Goal: Contribute content: Add original content to the website for others to see

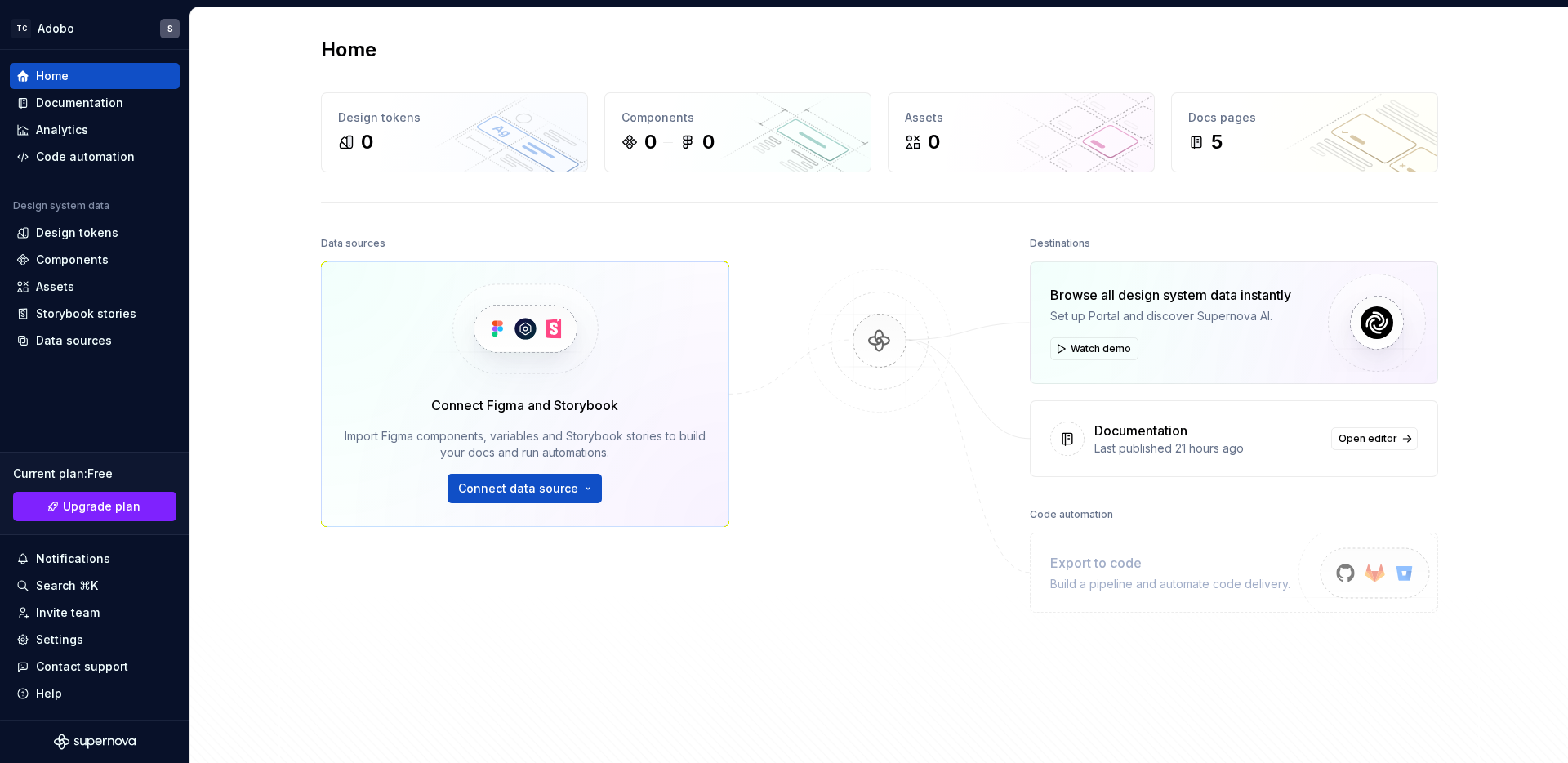
click at [907, 606] on div at bounding box center [879, 460] width 163 height 457
click at [1360, 445] on span "Open editor" at bounding box center [1367, 438] width 59 height 13
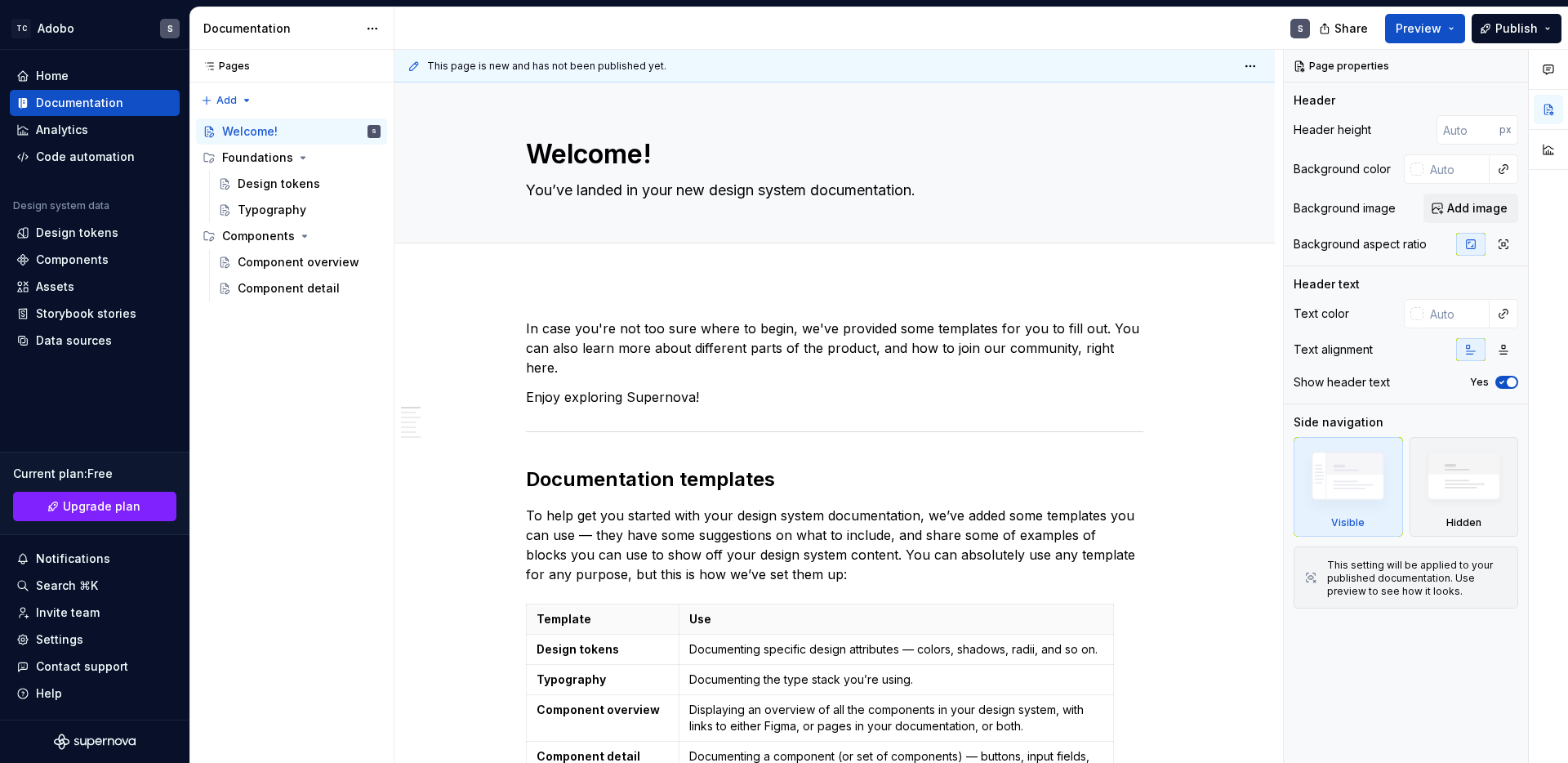
type textarea "*"
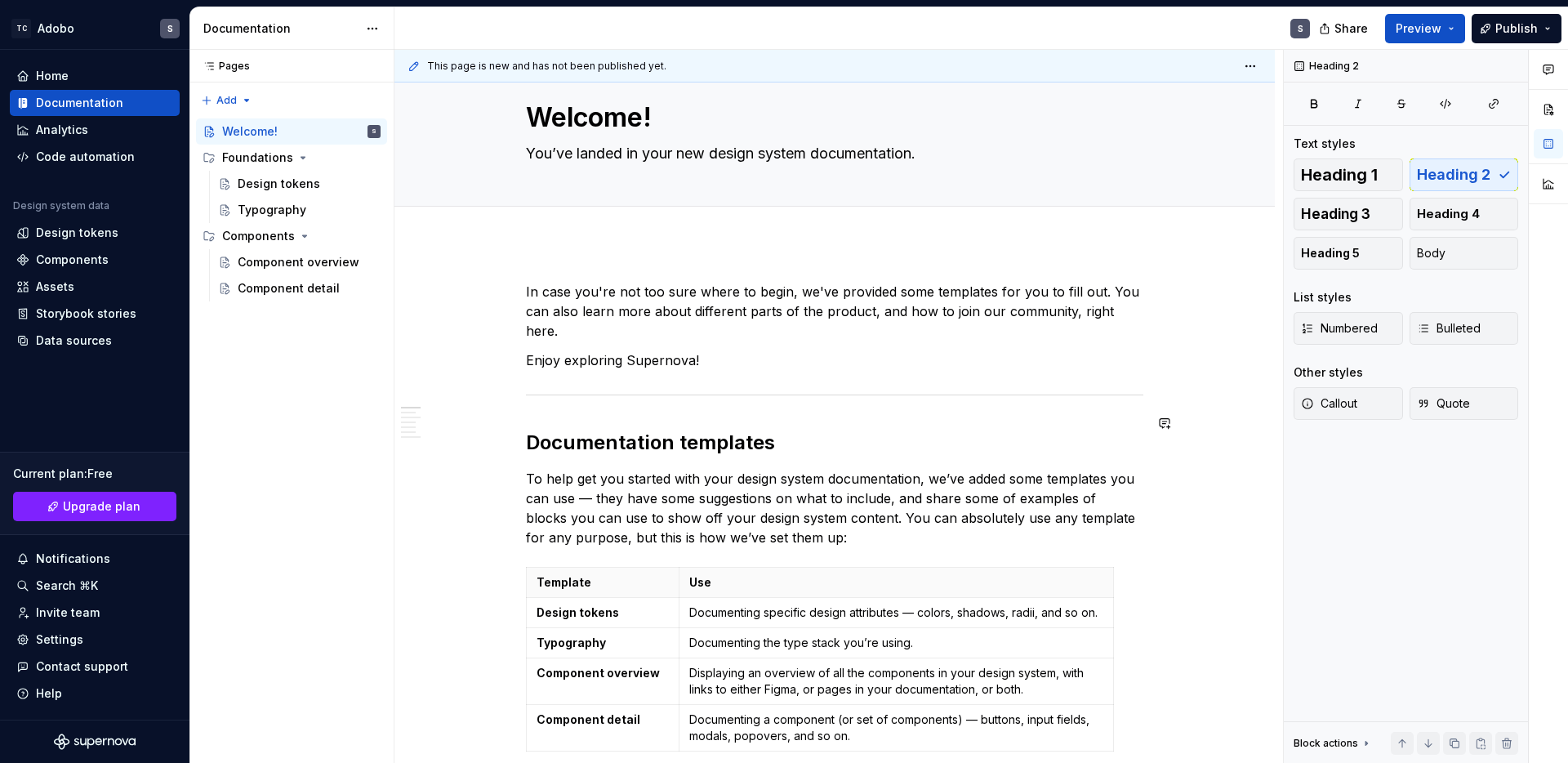
scroll to position [41, 0]
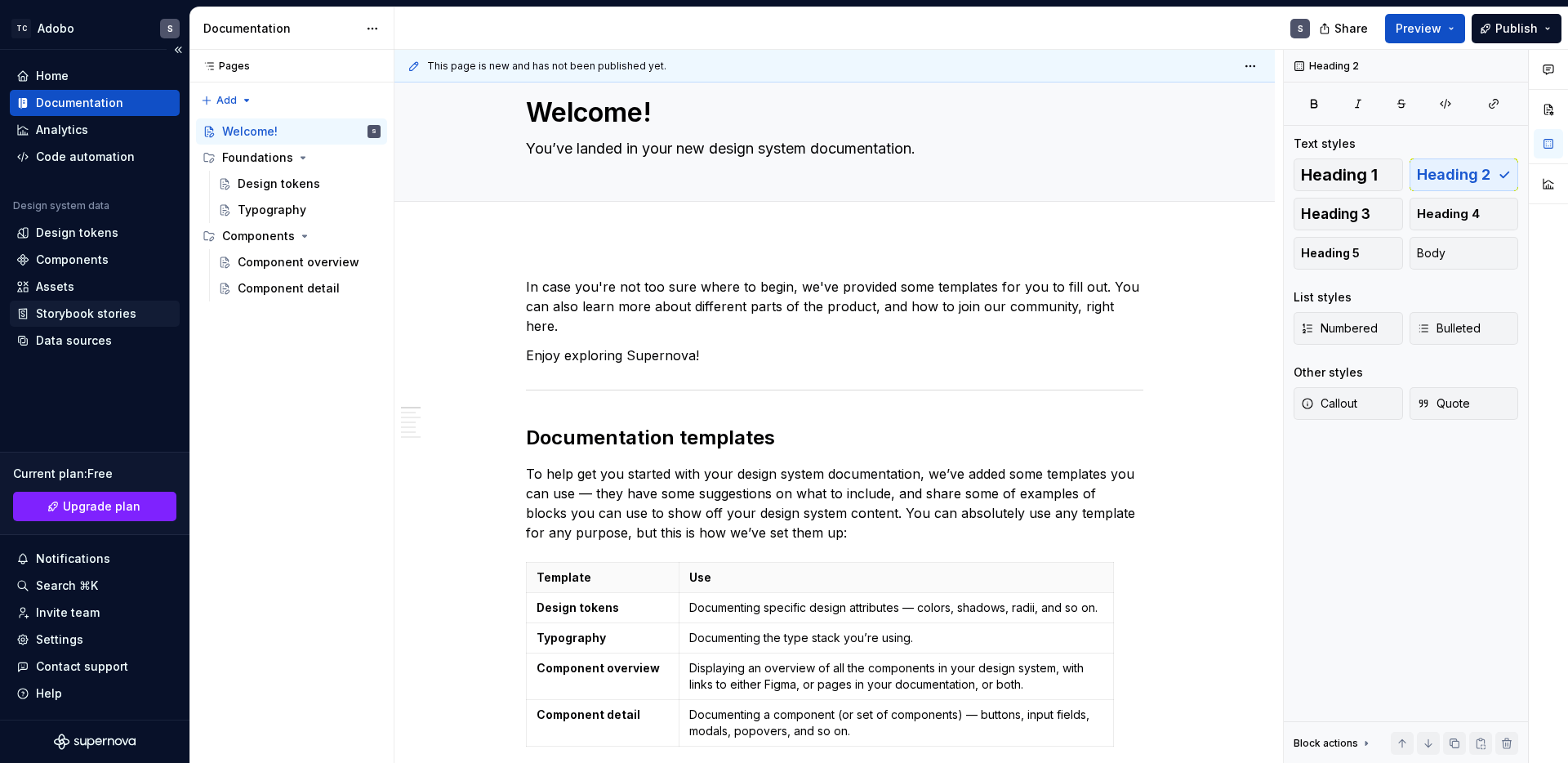
click at [125, 315] on div "Storybook stories" at bounding box center [86, 314] width 100 height 16
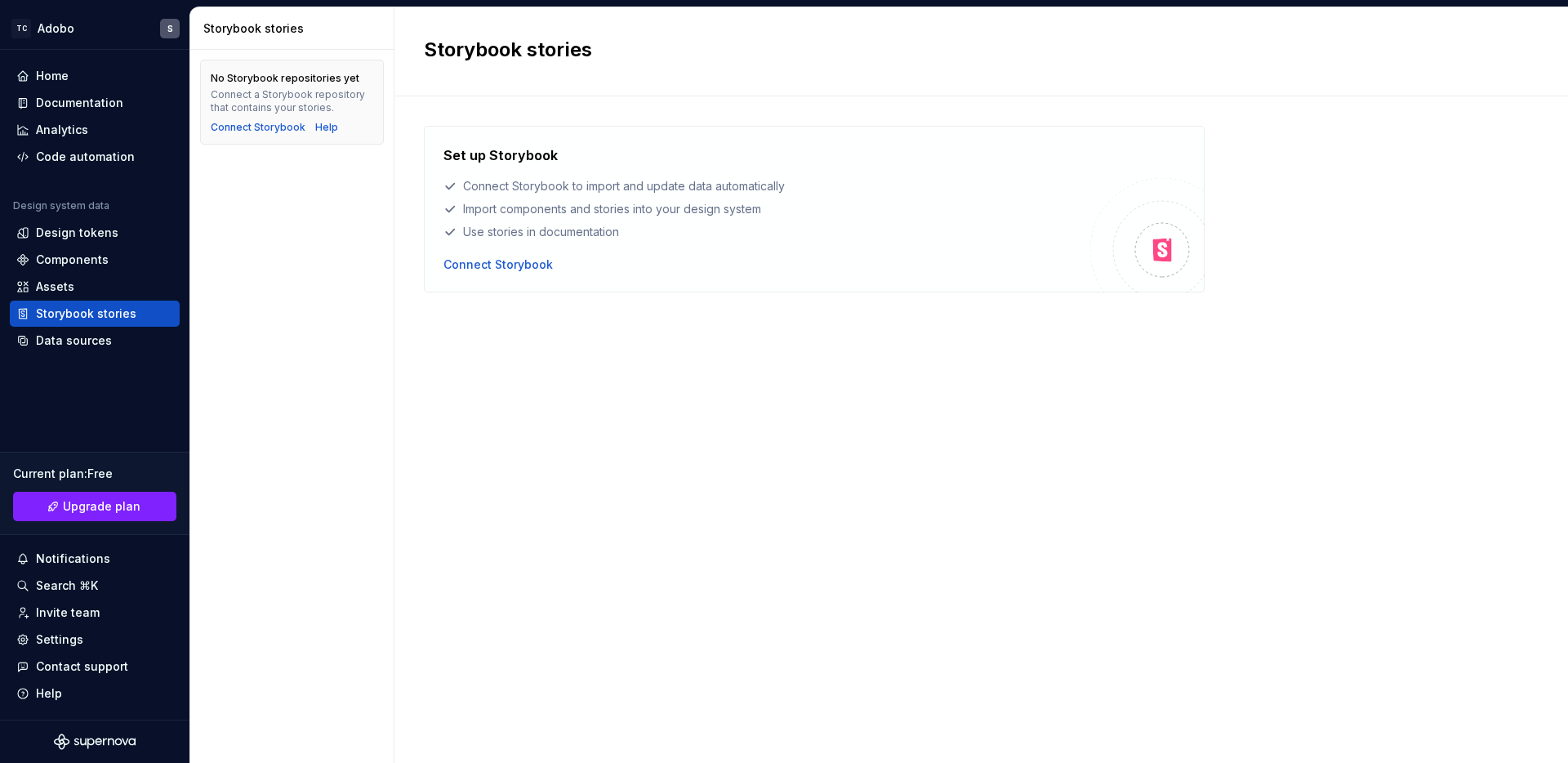
click at [537, 437] on div "Set up Storybook Connect Storybook to import and update data automatically Impo…" at bounding box center [981, 412] width 1114 height 575
click at [528, 264] on div "Connect Storybook" at bounding box center [498, 264] width 109 height 16
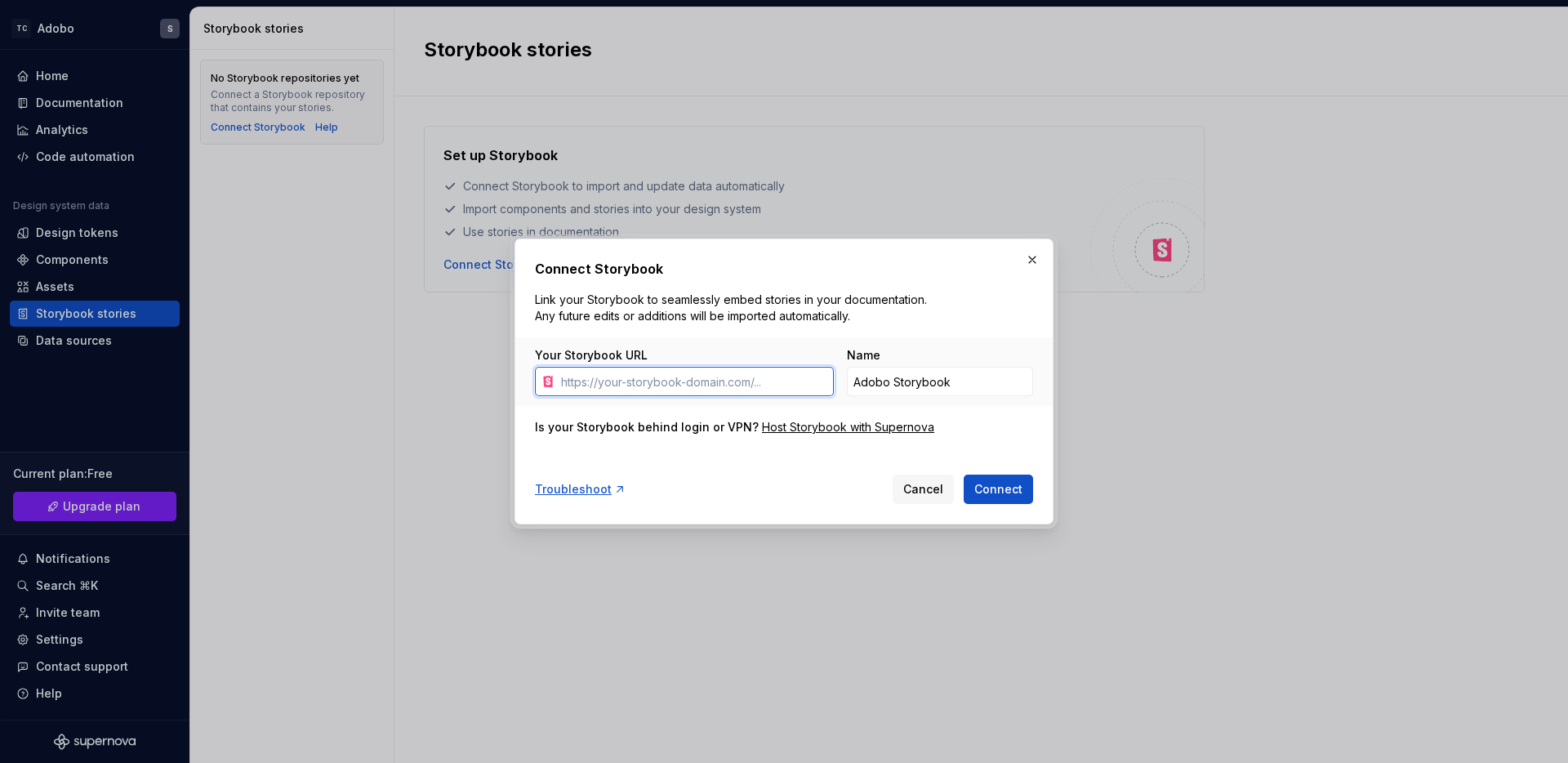
paste input "[URL][DOMAIN_NAME]"
type input "[URL][DOMAIN_NAME]"
click at [992, 495] on span "Connect" at bounding box center [997, 489] width 48 height 16
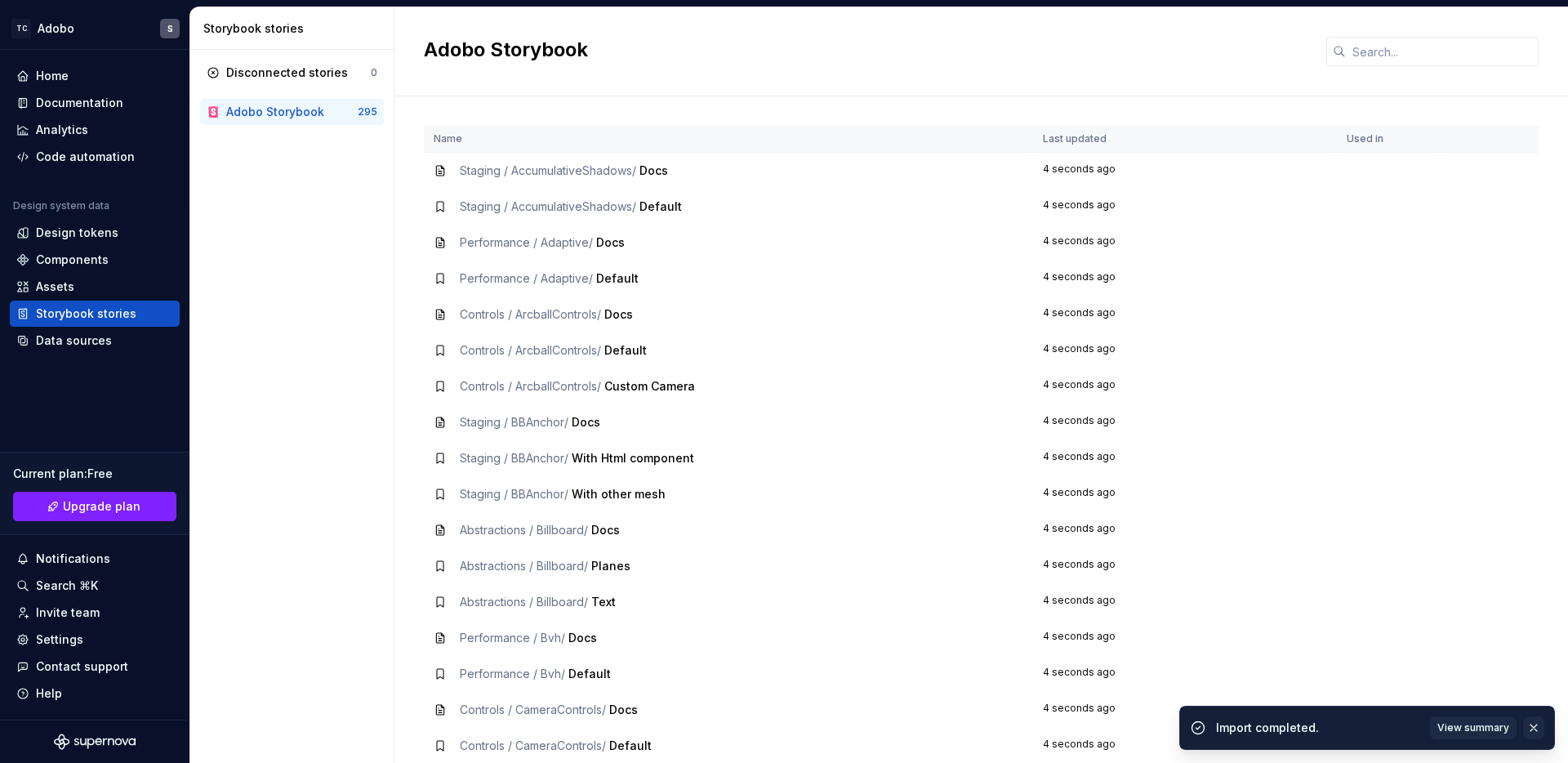
click at [1525, 721] on button "button" at bounding box center [1534, 727] width 22 height 23
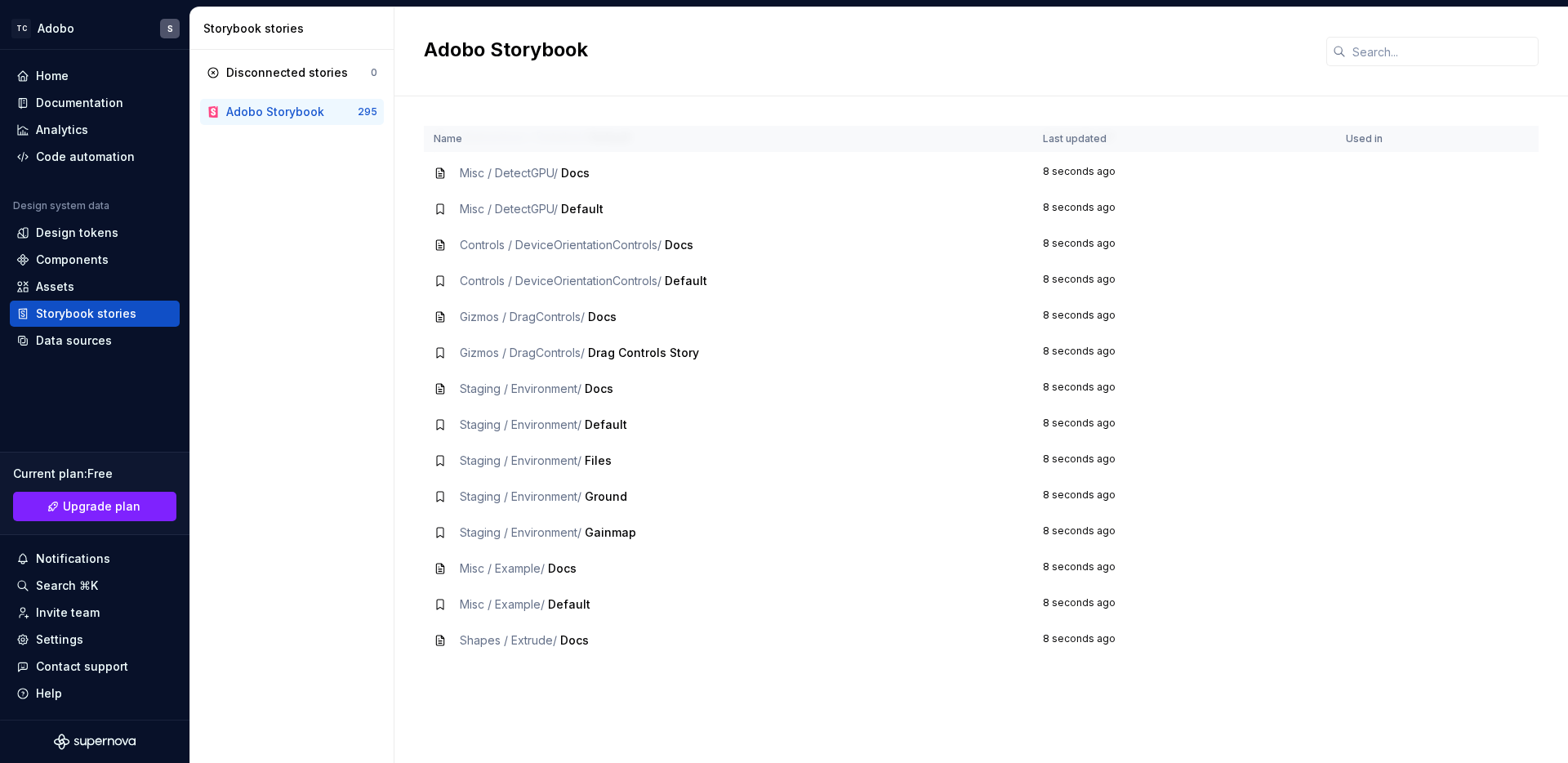
scroll to position [1624, 0]
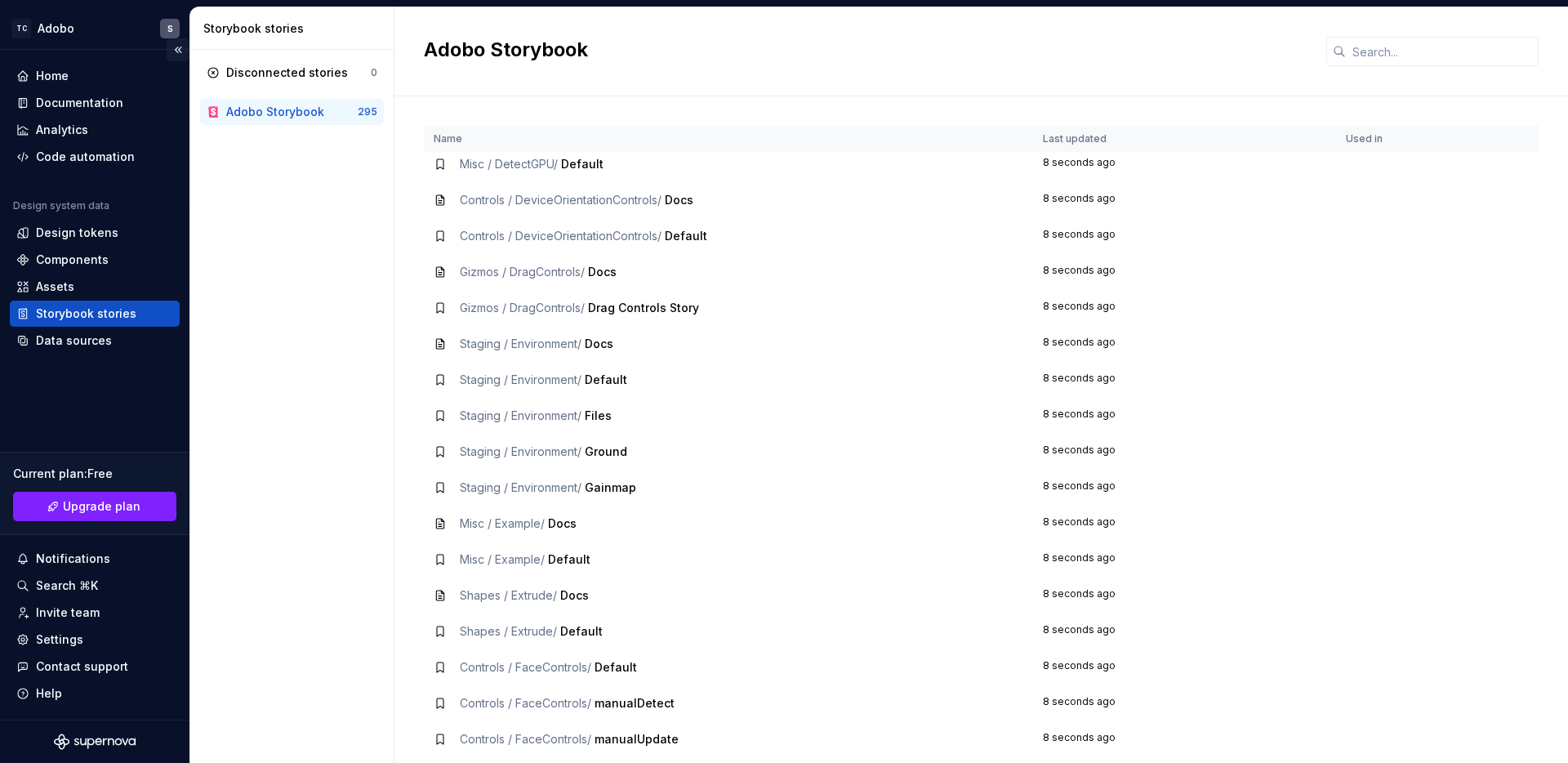
click at [177, 46] on button "Collapse sidebar" at bounding box center [178, 50] width 23 height 23
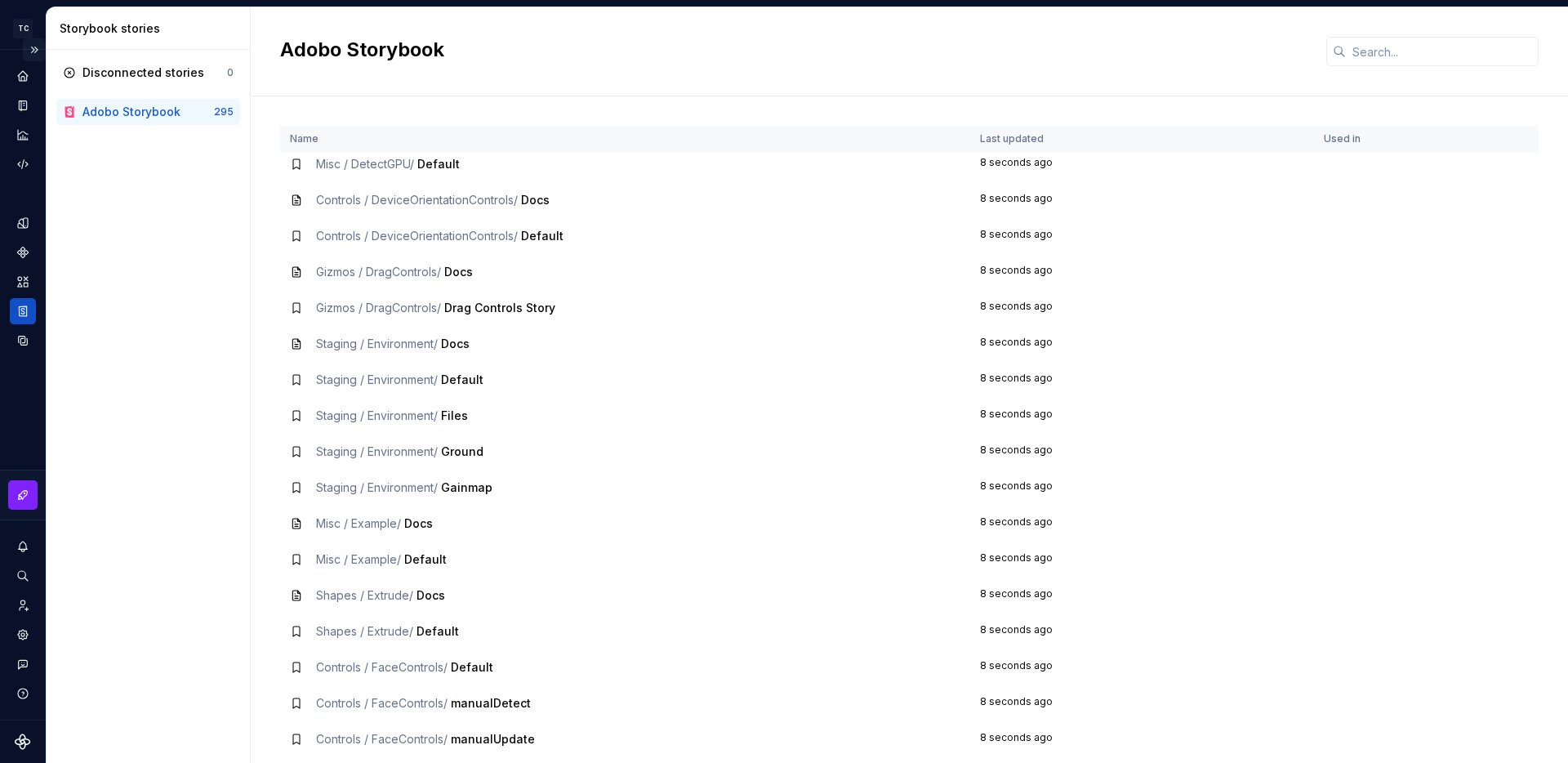
click at [33, 50] on button "Expand sidebar" at bounding box center [33, 50] width 23 height 23
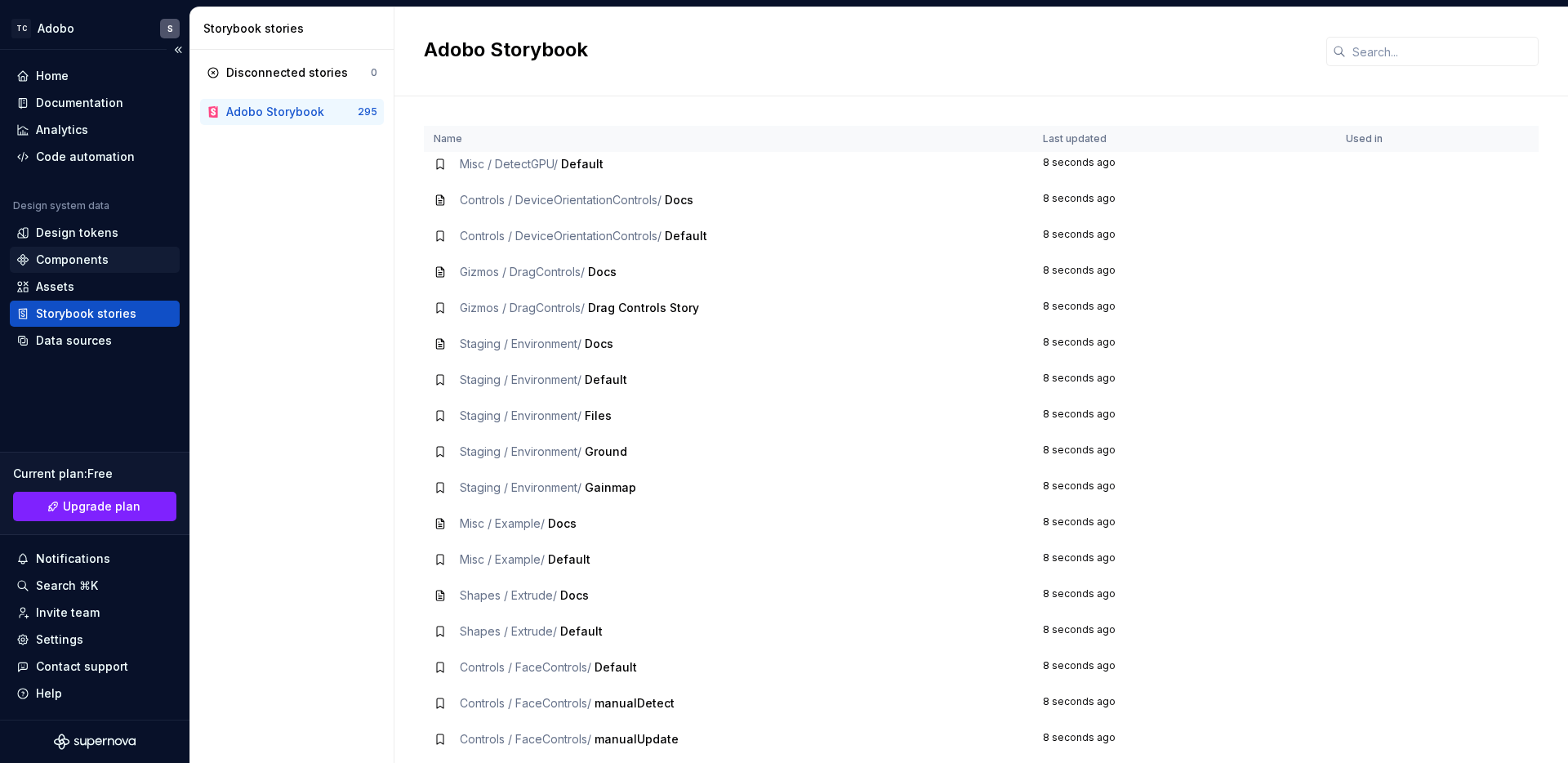
click at [86, 260] on div "Components" at bounding box center [72, 260] width 73 height 16
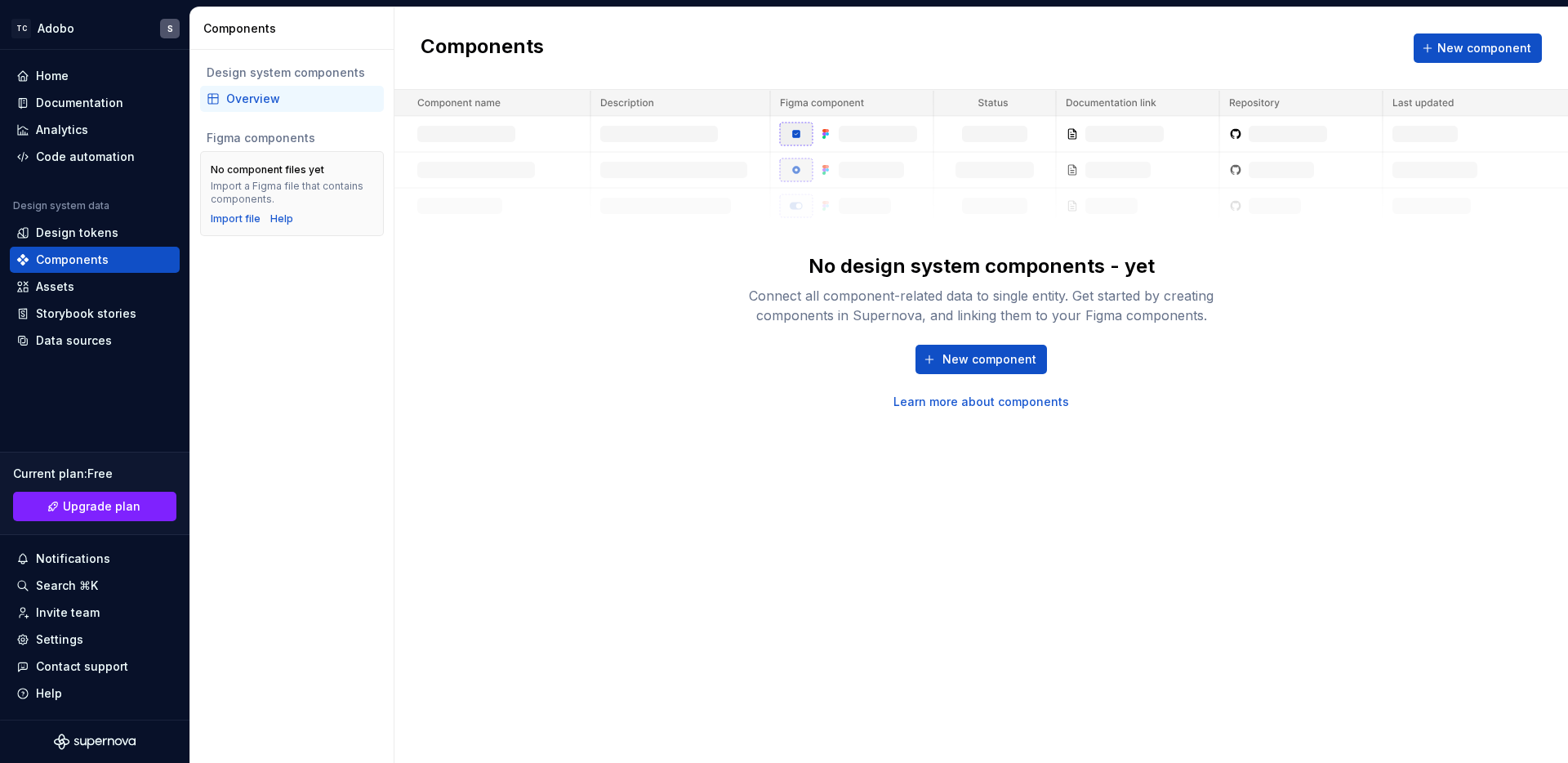
click at [628, 370] on div "No design system components - yet Connect all component-related data to single …" at bounding box center [980, 250] width 1173 height 320
click at [1477, 57] on button "New component" at bounding box center [1477, 48] width 128 height 30
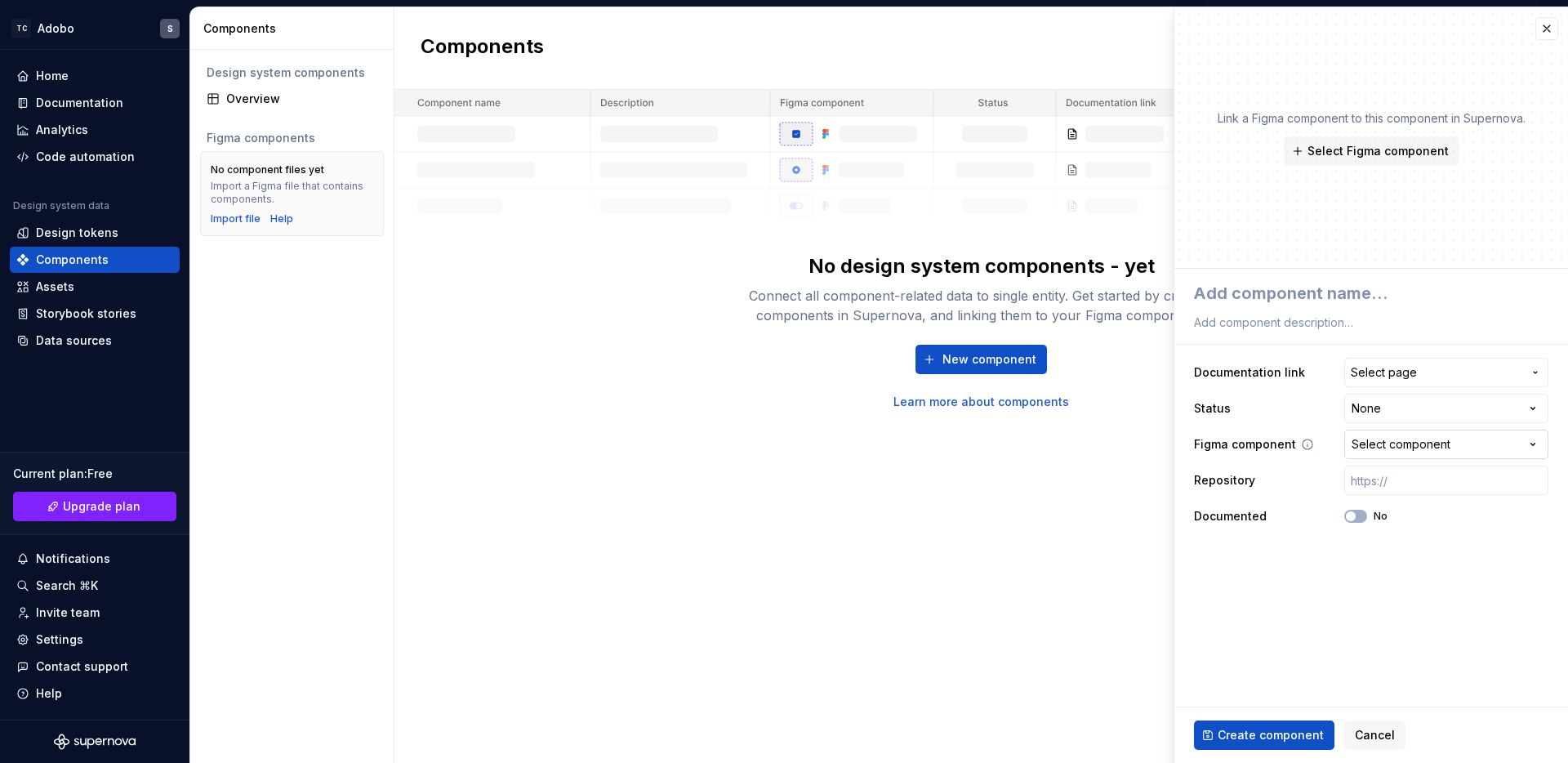
click at [1408, 442] on div "Select component" at bounding box center [1401, 445] width 99 height 16
click at [1408, 442] on html "**********" at bounding box center [784, 382] width 1568 height 763
click at [940, 552] on div "Components New component No design system components - yet Connect all componen…" at bounding box center [980, 385] width 1173 height 756
type textarea "*"
click at [97, 343] on div "Data sources" at bounding box center [74, 341] width 76 height 16
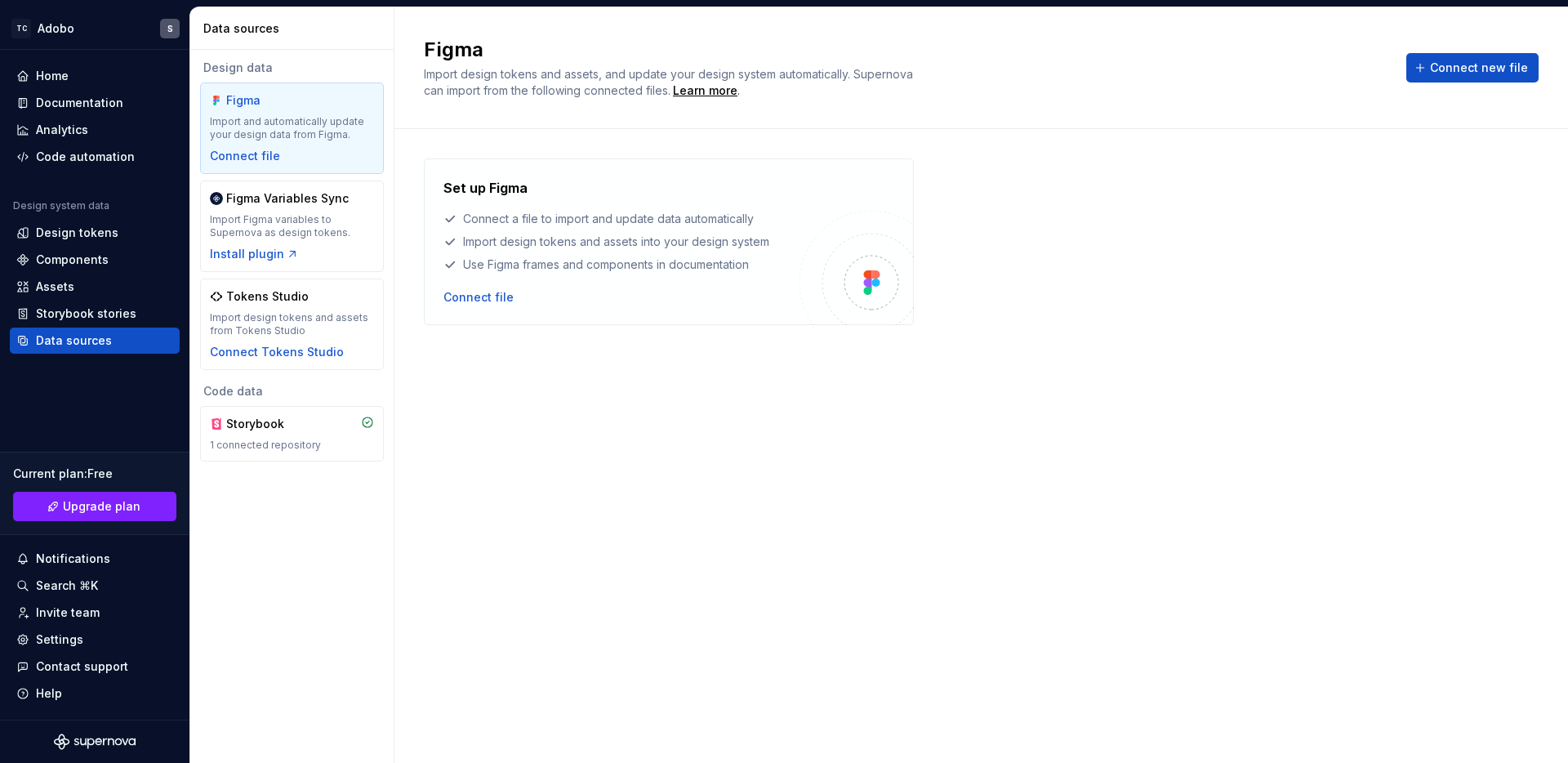
click at [481, 306] on div "Set up Figma Connect a file to import and update data automatically Import desi…" at bounding box center [668, 242] width 490 height 167
click at [481, 303] on div "Connect file" at bounding box center [479, 298] width 70 height 16
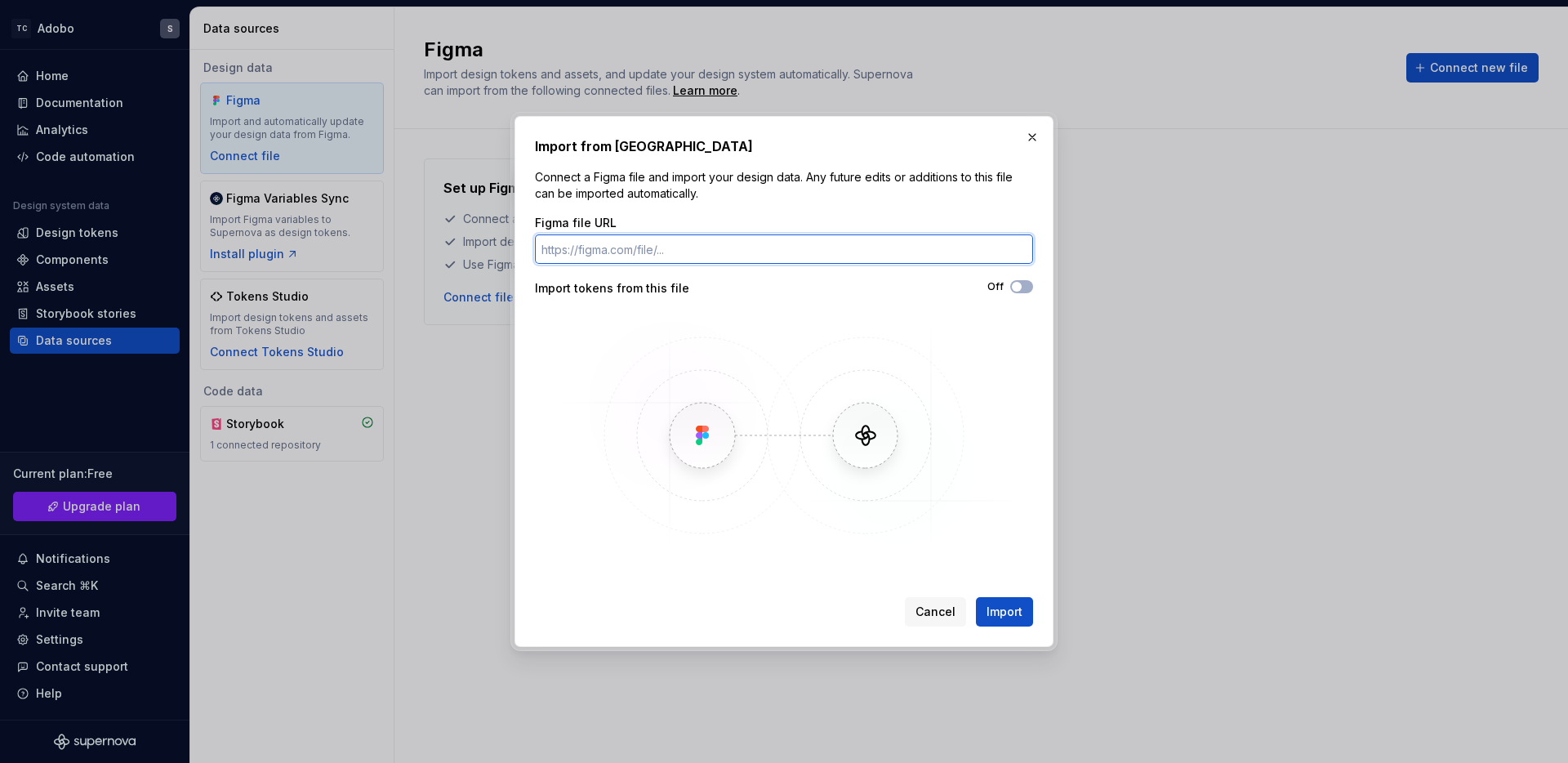
click at [718, 256] on input "Figma file URL" at bounding box center [784, 249] width 498 height 30
paste input "[URL][DOMAIN_NAME]"
type input "[URL][DOMAIN_NAME]"
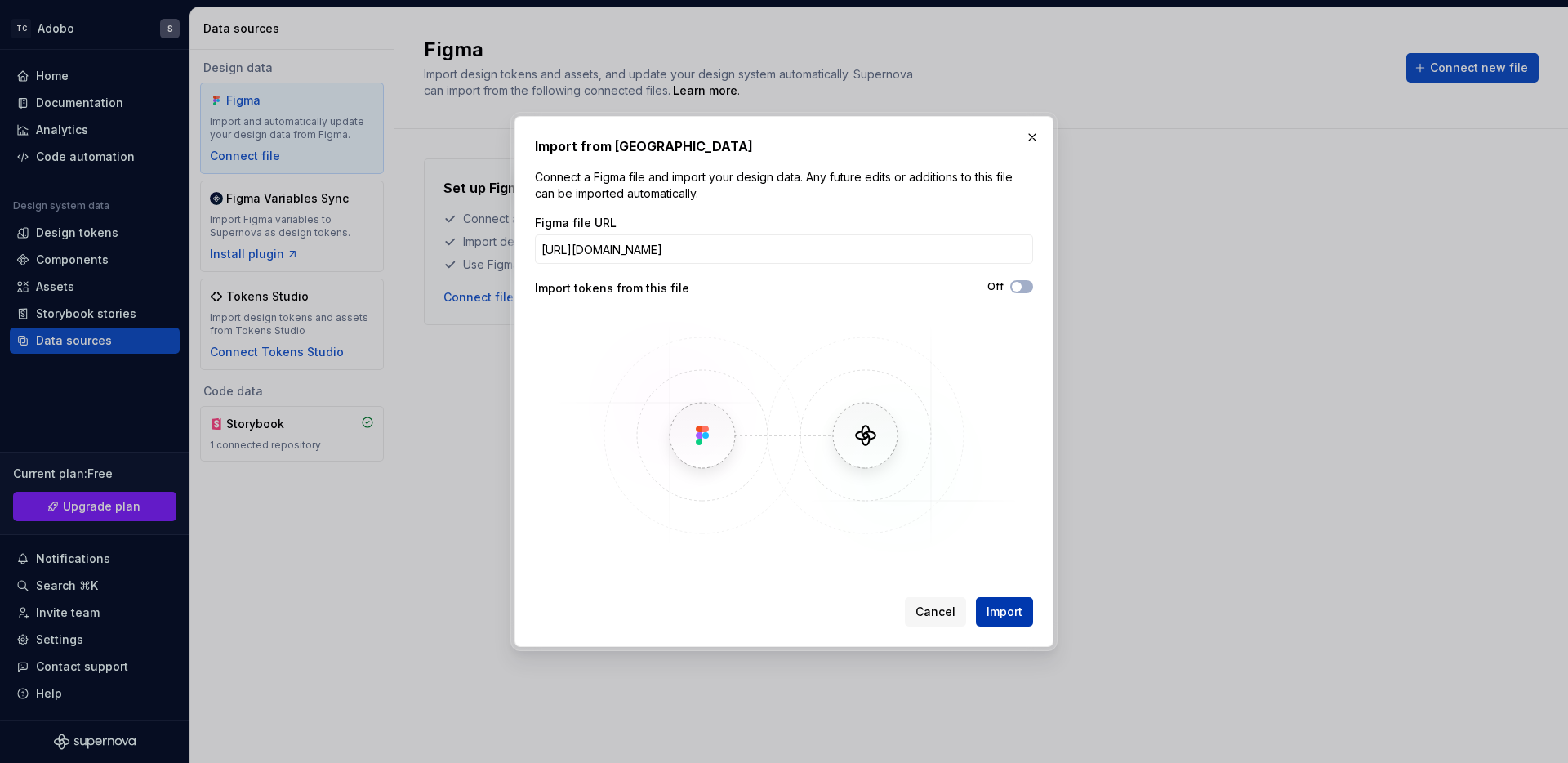
scroll to position [0, 0]
click at [1009, 611] on span "Import" at bounding box center [1004, 611] width 36 height 16
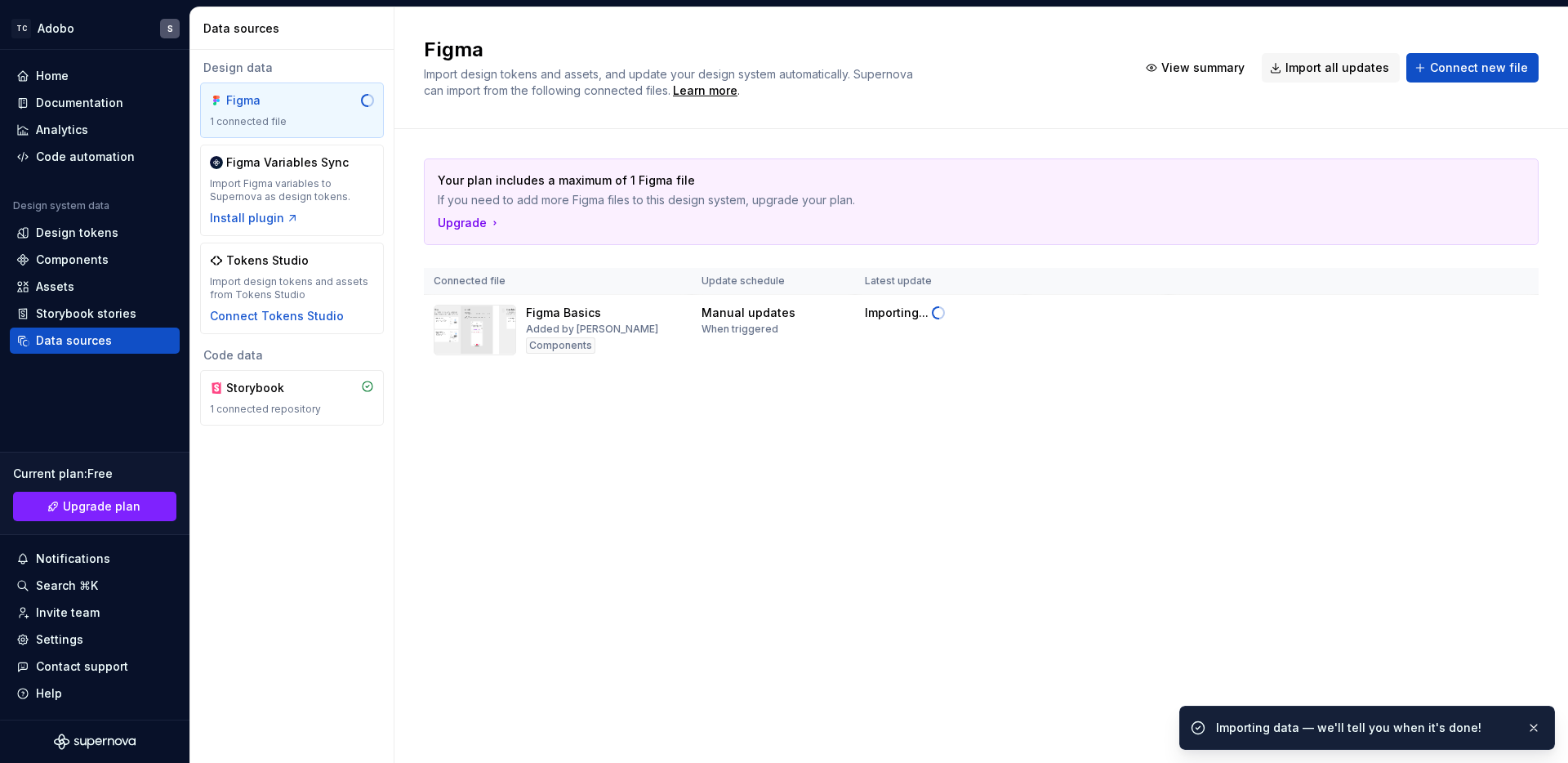
click at [1061, 456] on div "Figma Import design tokens and assets, and update your design system automatica…" at bounding box center [980, 385] width 1173 height 756
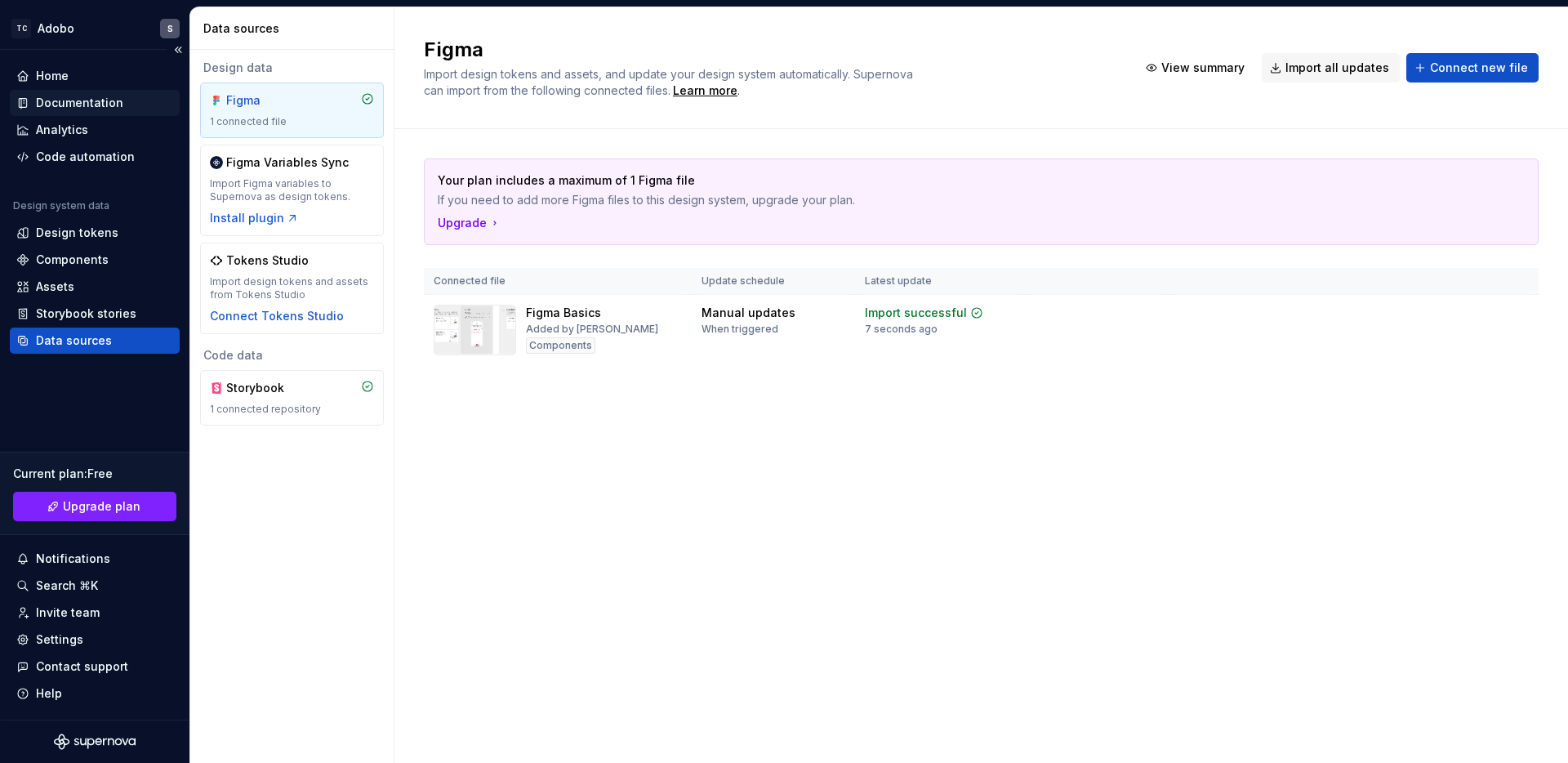
click at [99, 104] on div "Documentation" at bounding box center [79, 103] width 87 height 16
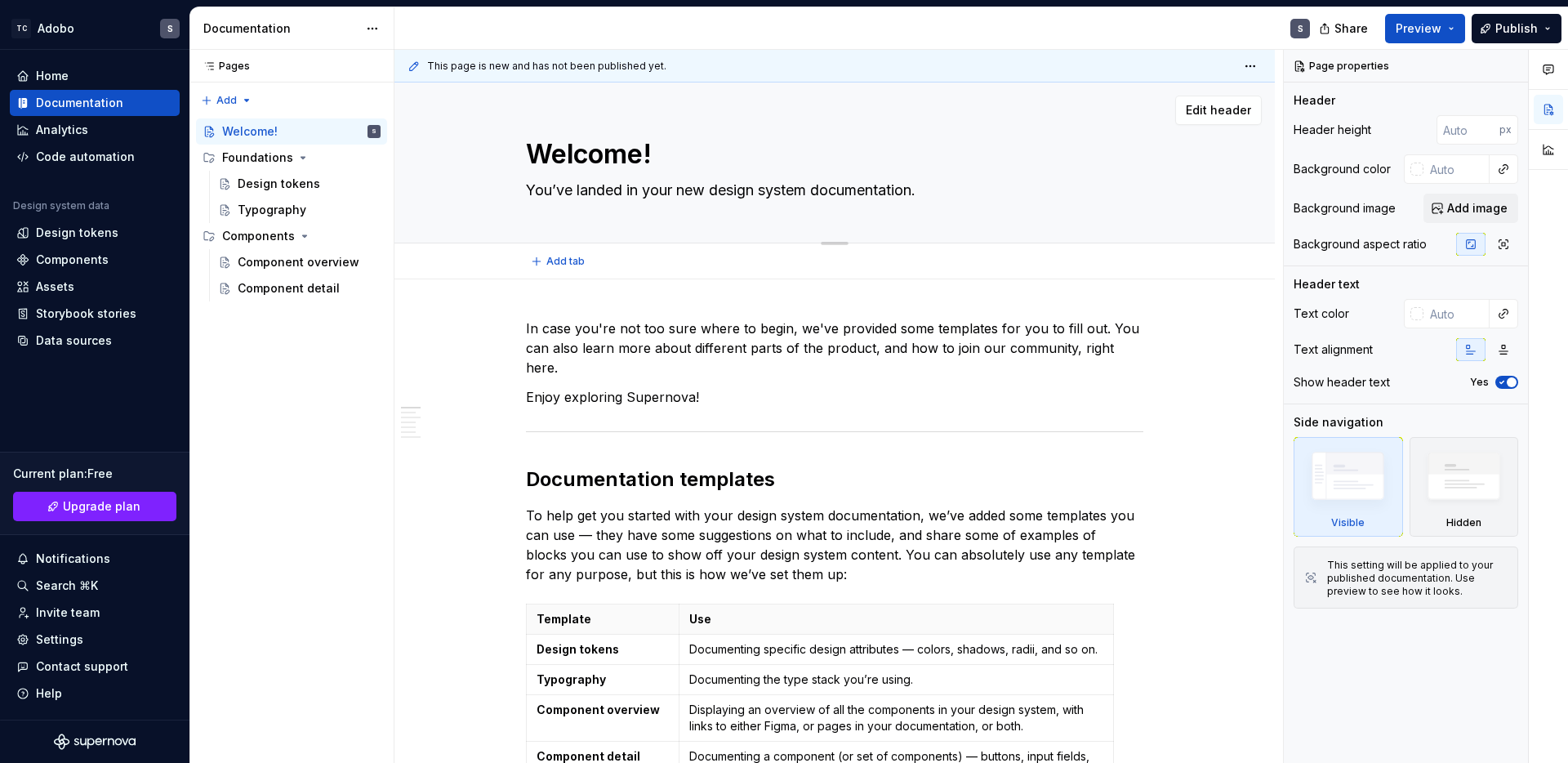
click at [618, 187] on textarea "You’ve landed in your new design system documentation." at bounding box center [831, 189] width 618 height 26
click at [619, 160] on textarea "Welcome!" at bounding box center [831, 153] width 618 height 39
click at [674, 160] on textarea "Welcome!" at bounding box center [831, 153] width 618 height 39
type textarea "*"
type textarea "Welcome!"
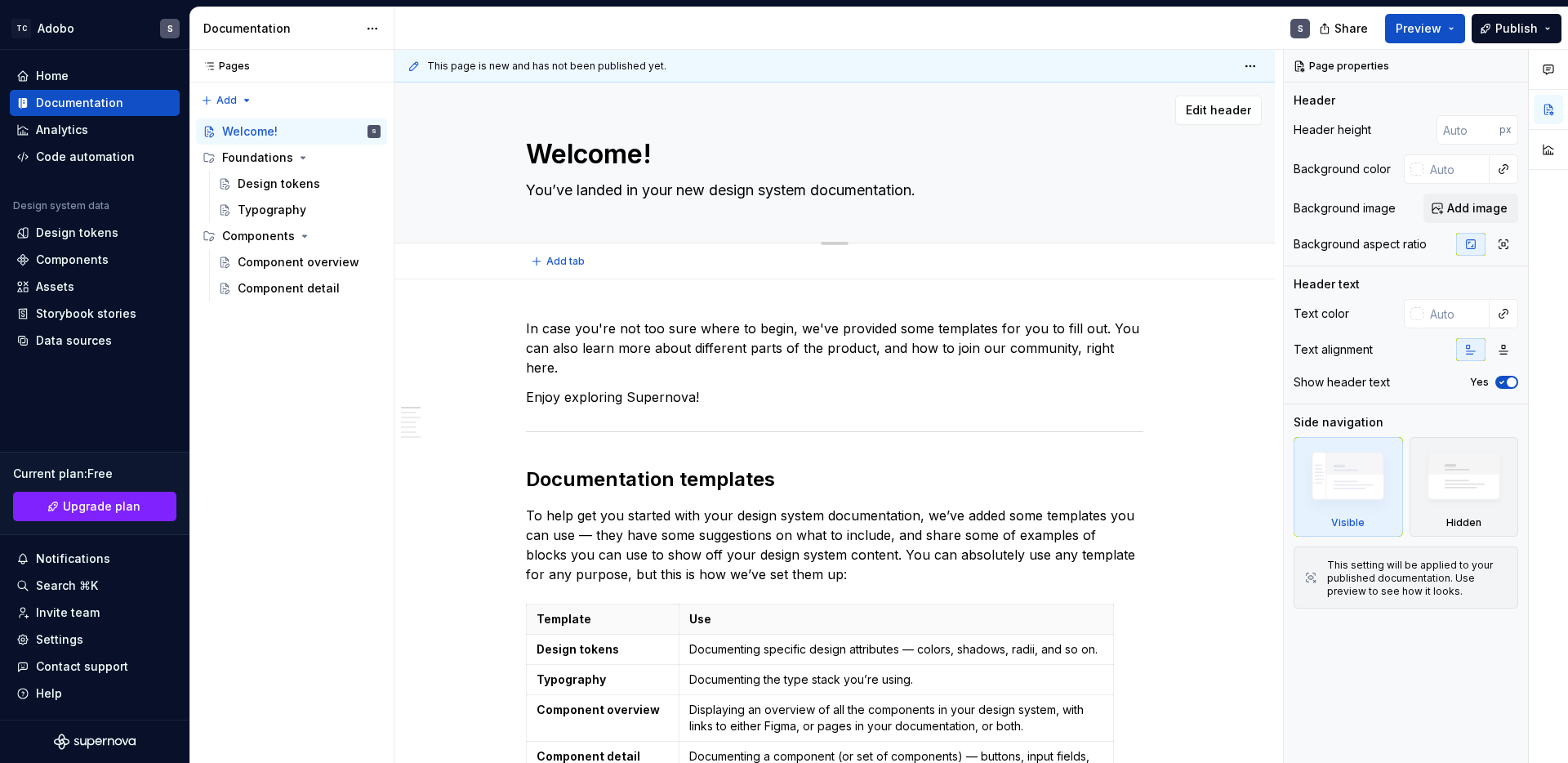
type textarea "*"
type textarea "Welcome! D"
type textarea "*"
type textarea "Welcome! DD"
type textarea "*"
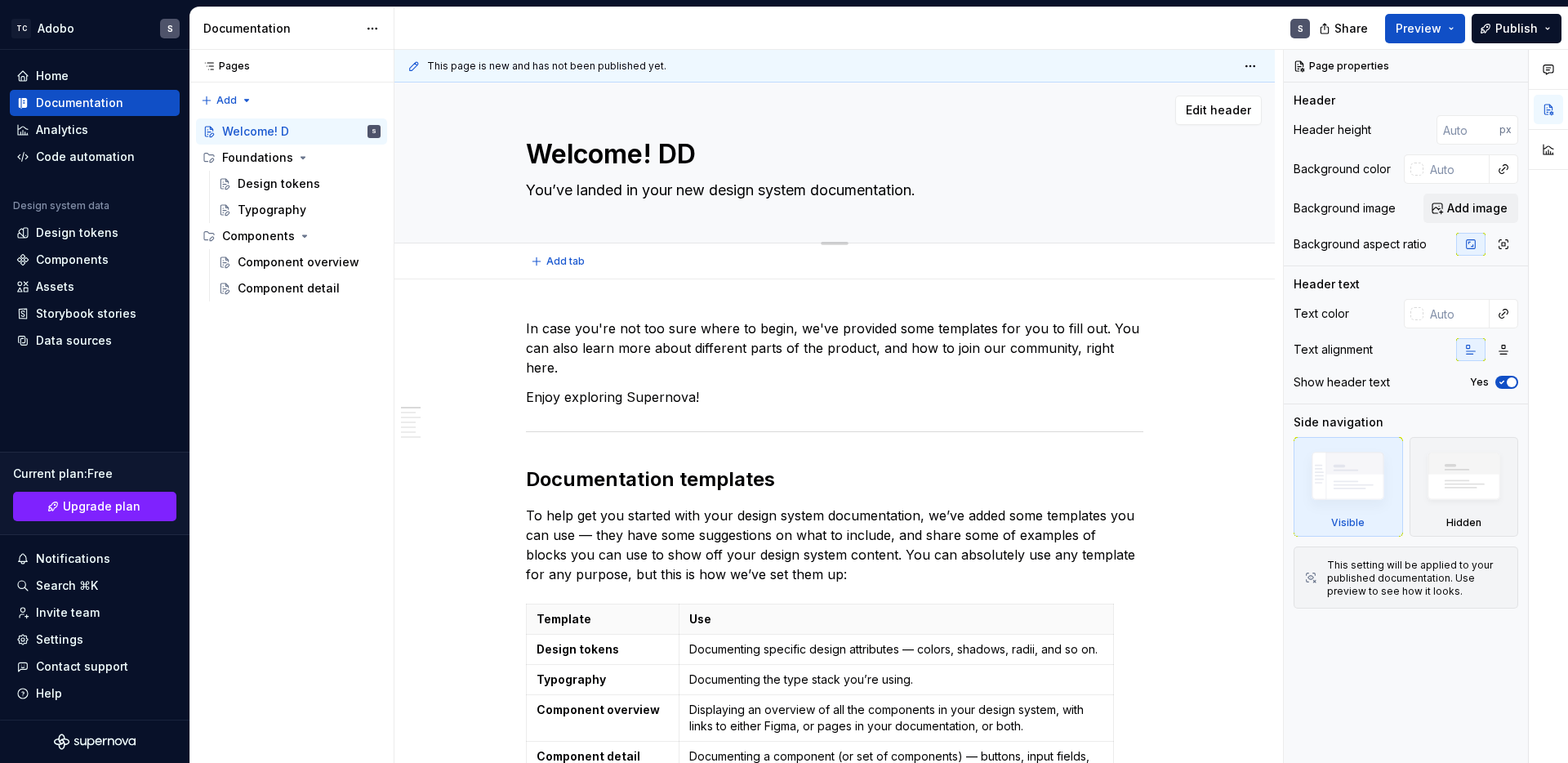
type textarea "Welcome! DDS"
type textarea "*"
type textarea "Welcome! DDS"
type textarea "*"
type textarea "Welcome! DDS P"
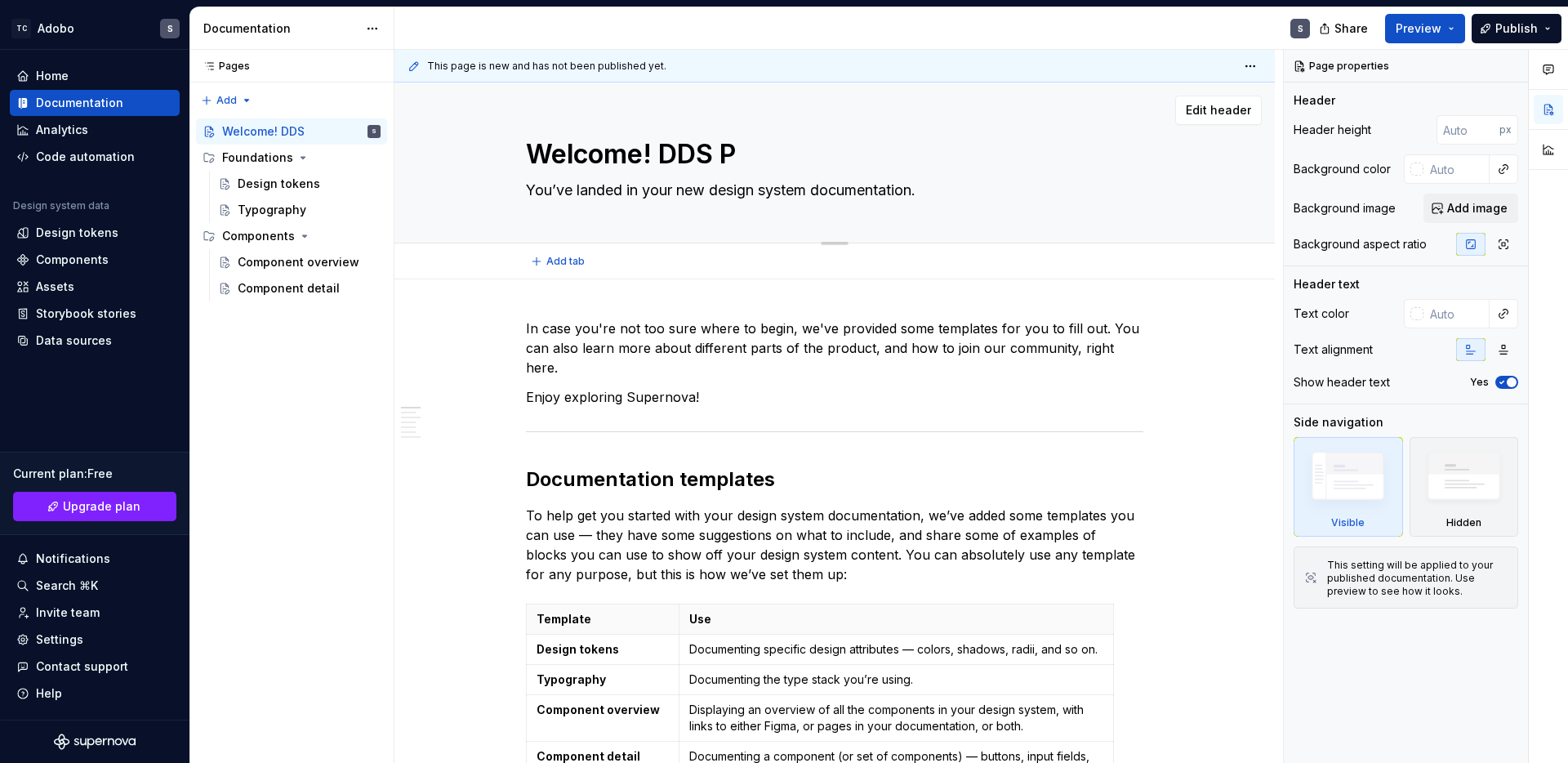
type textarea "*"
type textarea "Welcome! DDS Pe"
type textarea "*"
type textarea "Welcome! DDS Pee"
type textarea "*"
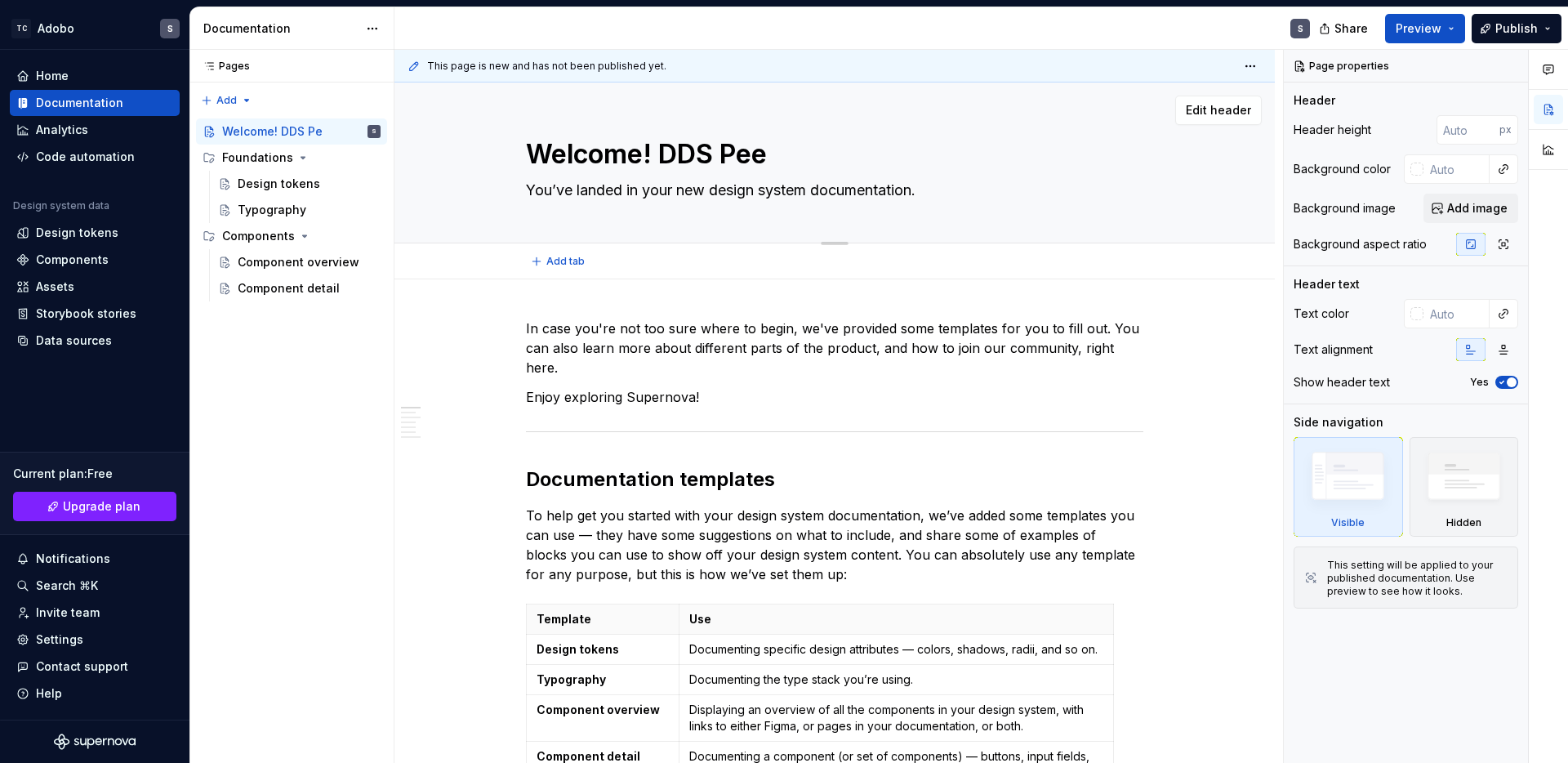
type textarea "Welcome! DDS Peep"
type textarea "*"
type textarea "Welcome! DDS Peeps"
type textarea "*"
type textarea "Welcome! DDS Peeps!"
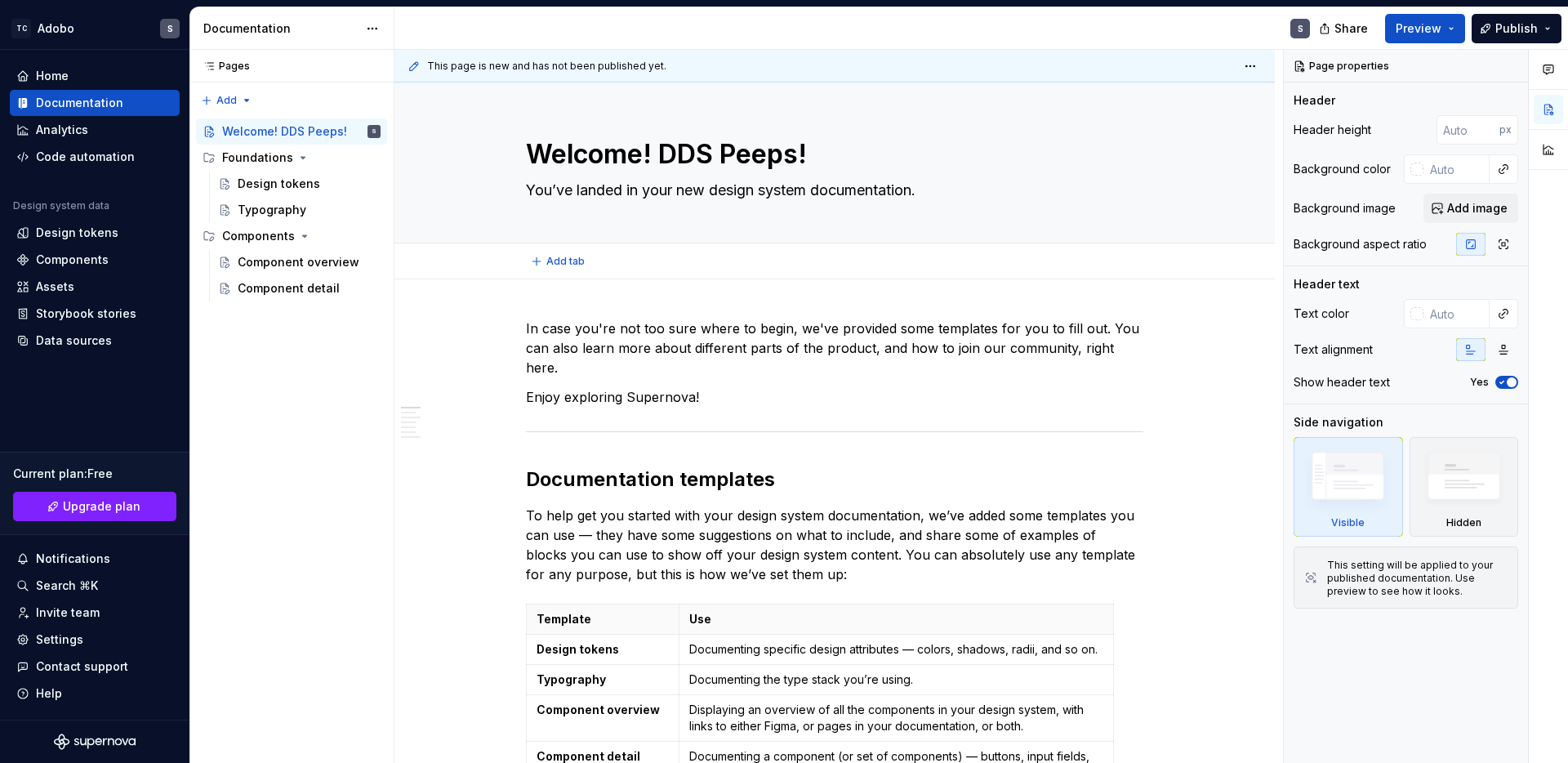
type textarea "*"
type textarea "Welcome! DDS Peeps!"
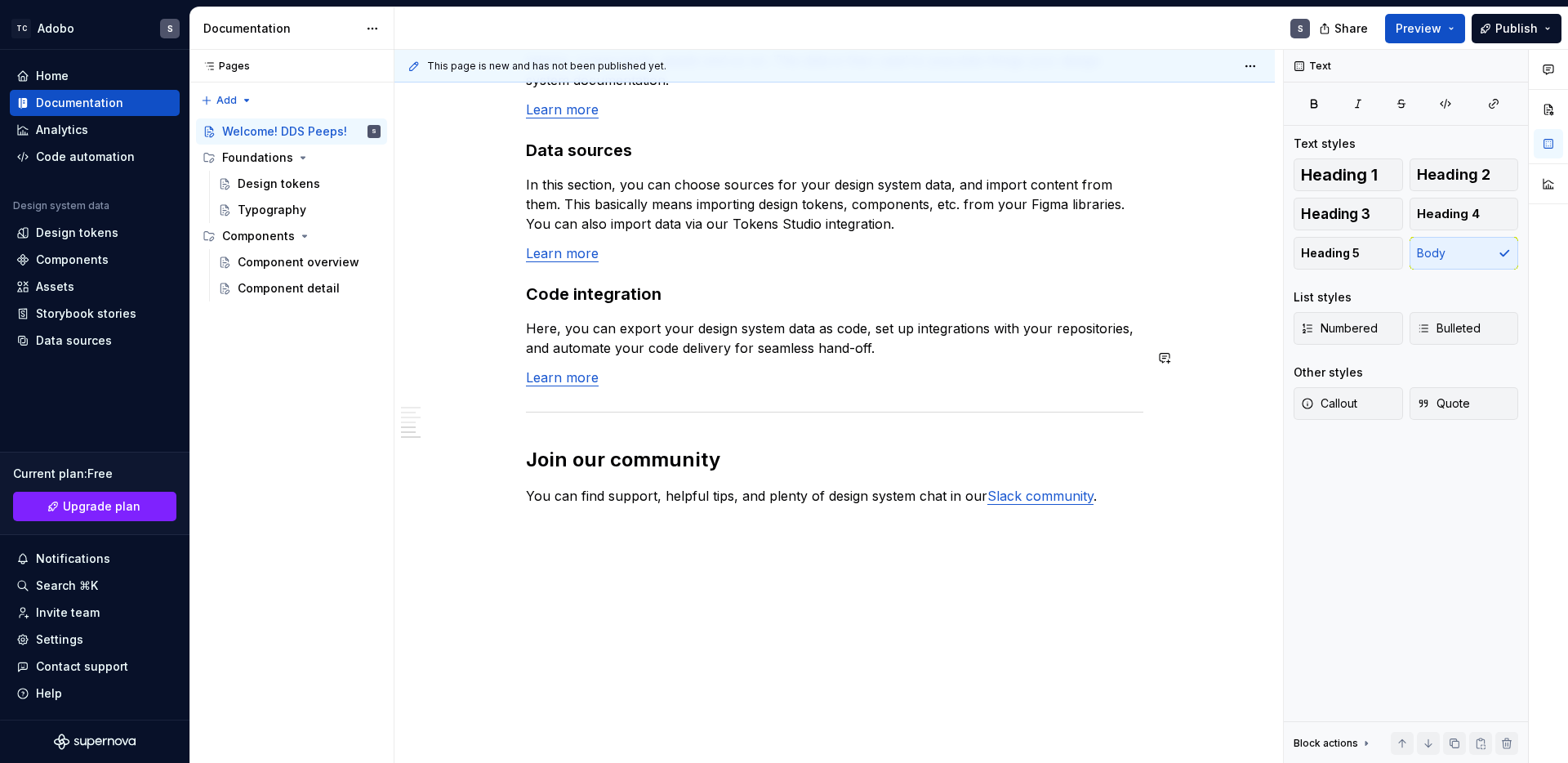
scroll to position [1299, 0]
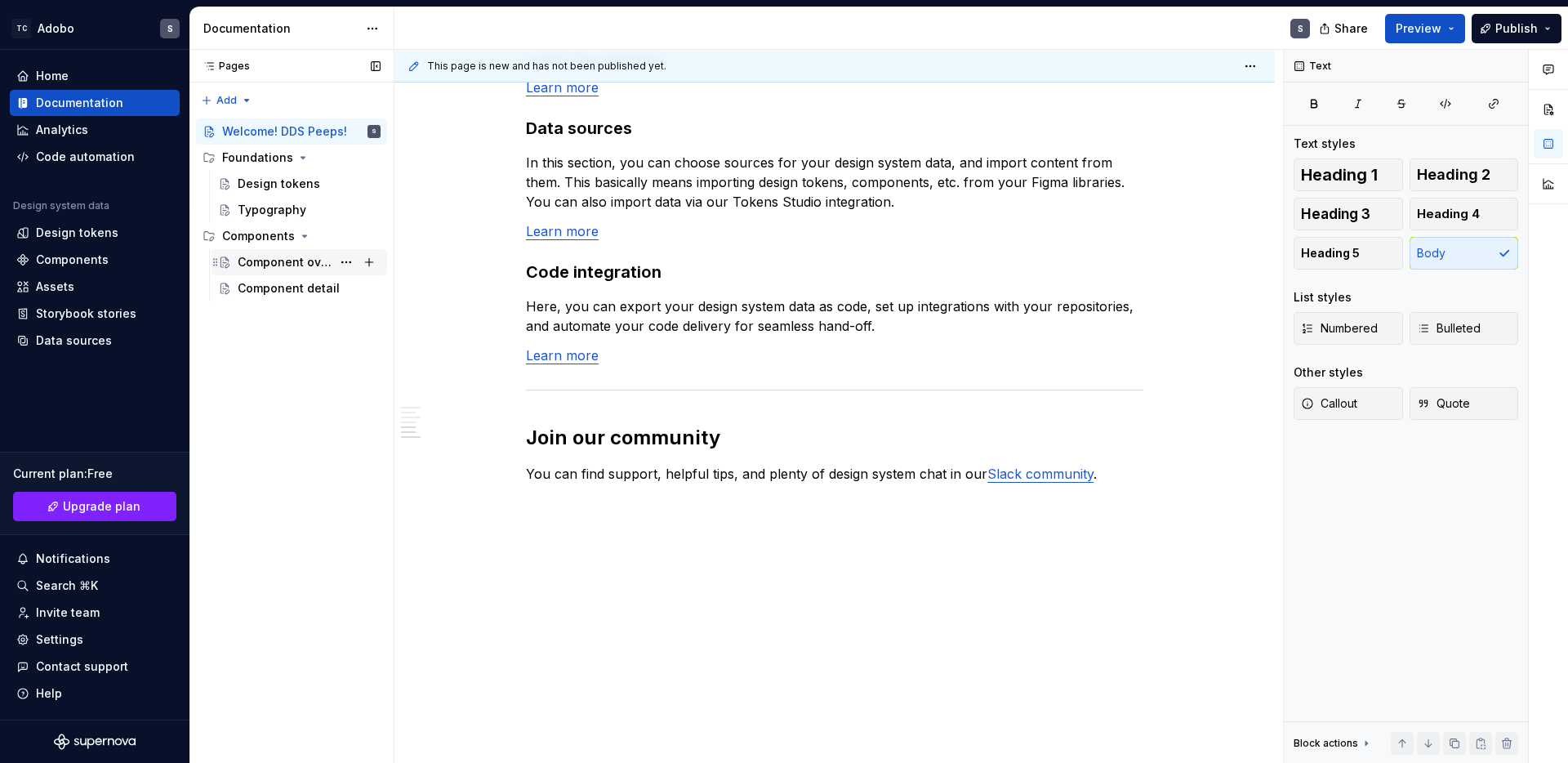
click at [289, 259] on div "Component overview" at bounding box center [284, 262] width 94 height 16
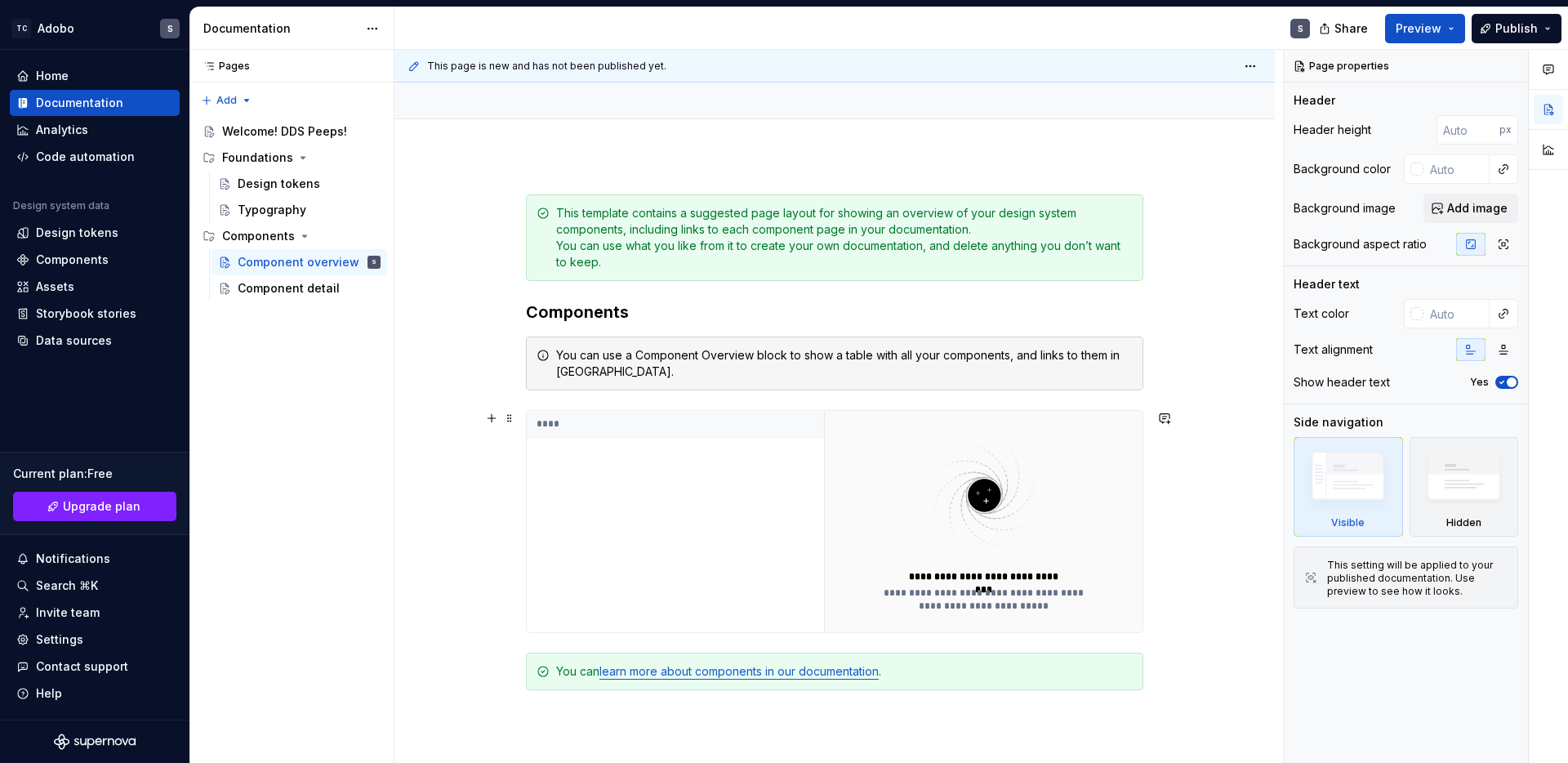
scroll to position [126, 0]
click at [627, 495] on div "****" at bounding box center [675, 519] width 298 height 221
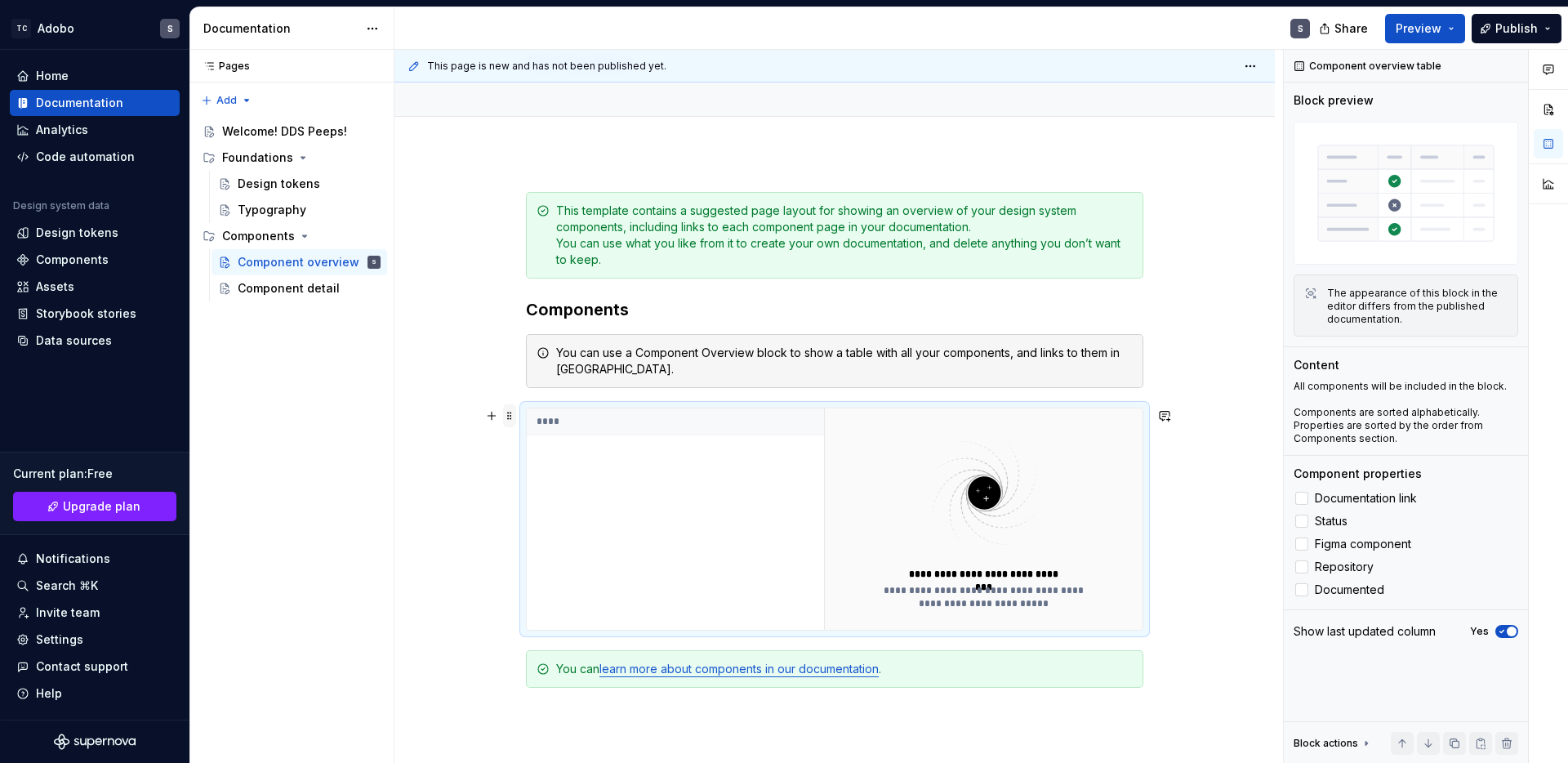
click at [513, 423] on span at bounding box center [509, 415] width 13 height 23
click at [767, 524] on div "****" at bounding box center [675, 519] width 298 height 221
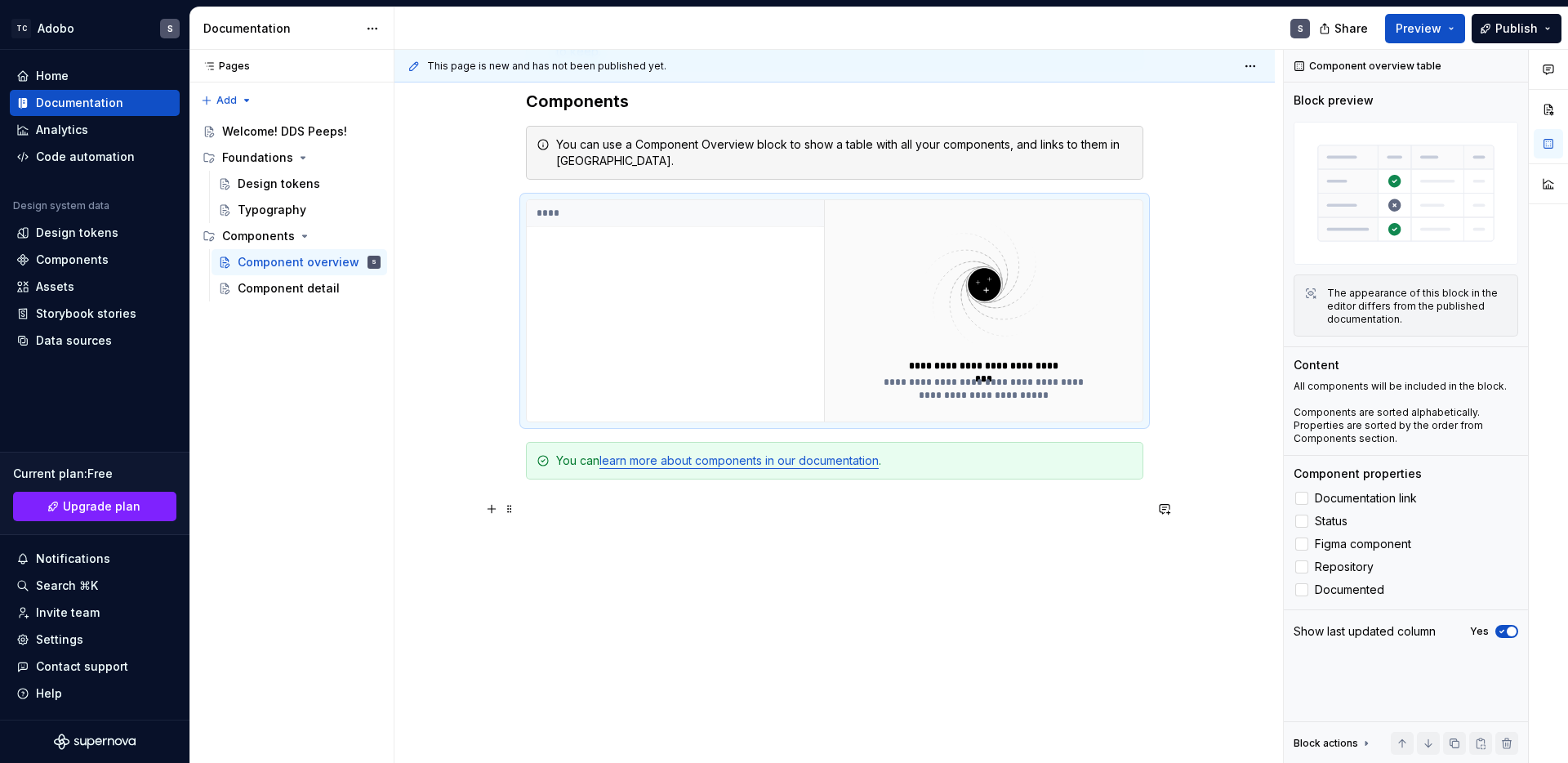
scroll to position [345, 0]
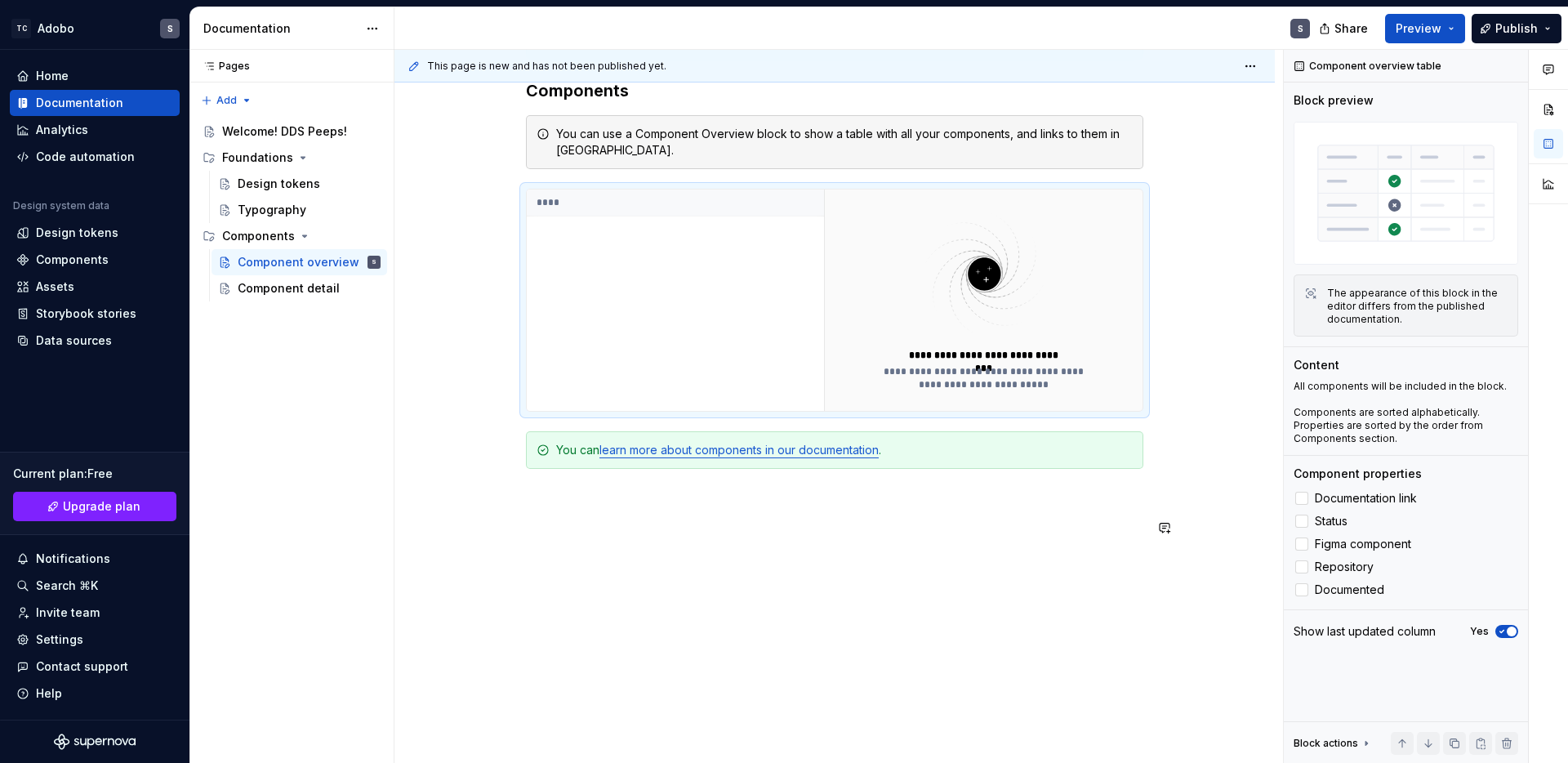
click at [755, 621] on div "**********" at bounding box center [834, 360] width 880 height 851
drag, startPoint x: 1165, startPoint y: 523, endPoint x: 1080, endPoint y: 619, distance: 128.2
click at [1080, 619] on div "**********" at bounding box center [834, 360] width 880 height 851
click at [747, 519] on p at bounding box center [834, 528] width 618 height 20
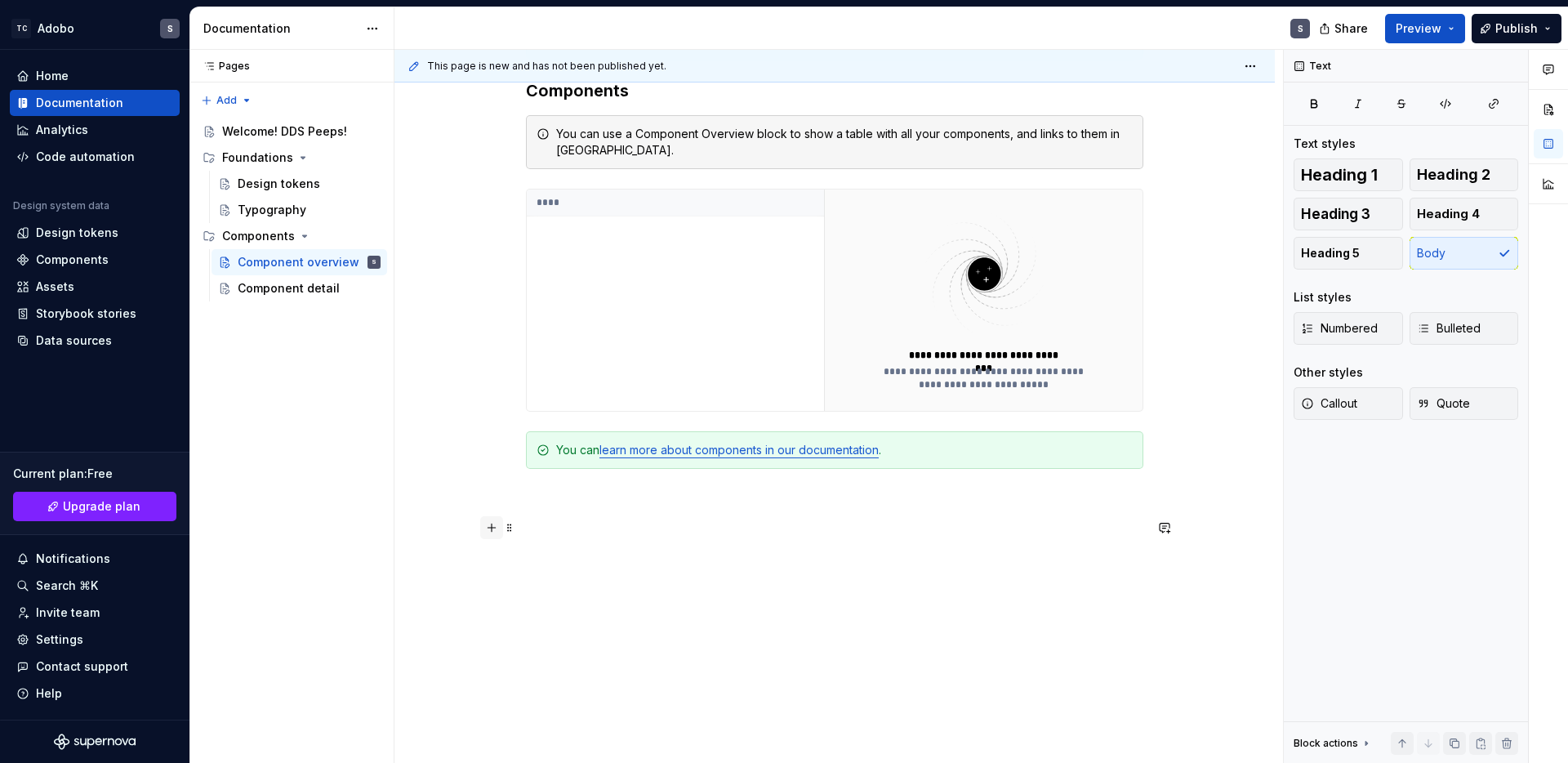
click at [494, 526] on button "button" at bounding box center [491, 527] width 23 height 23
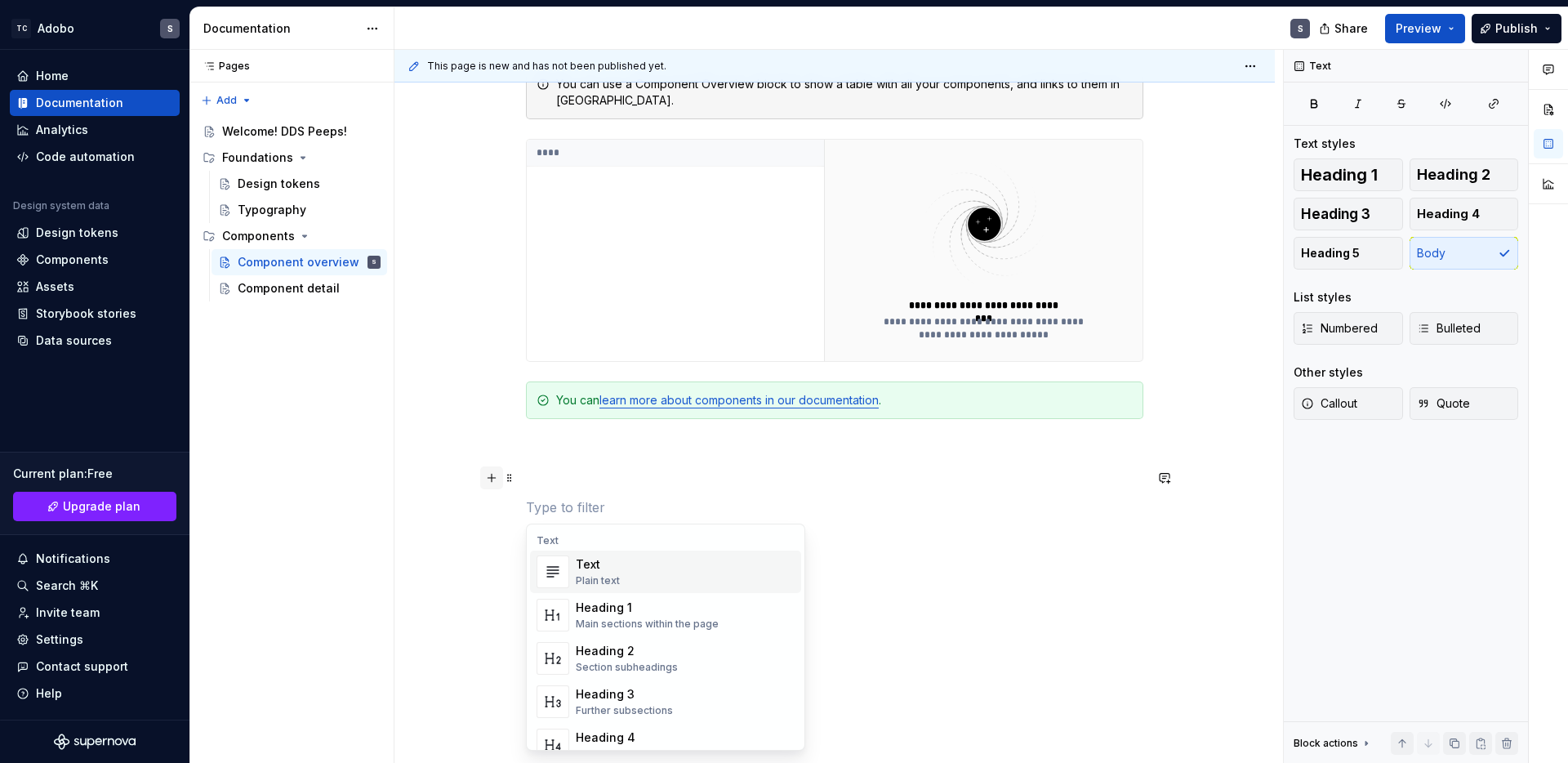
scroll to position [397, 0]
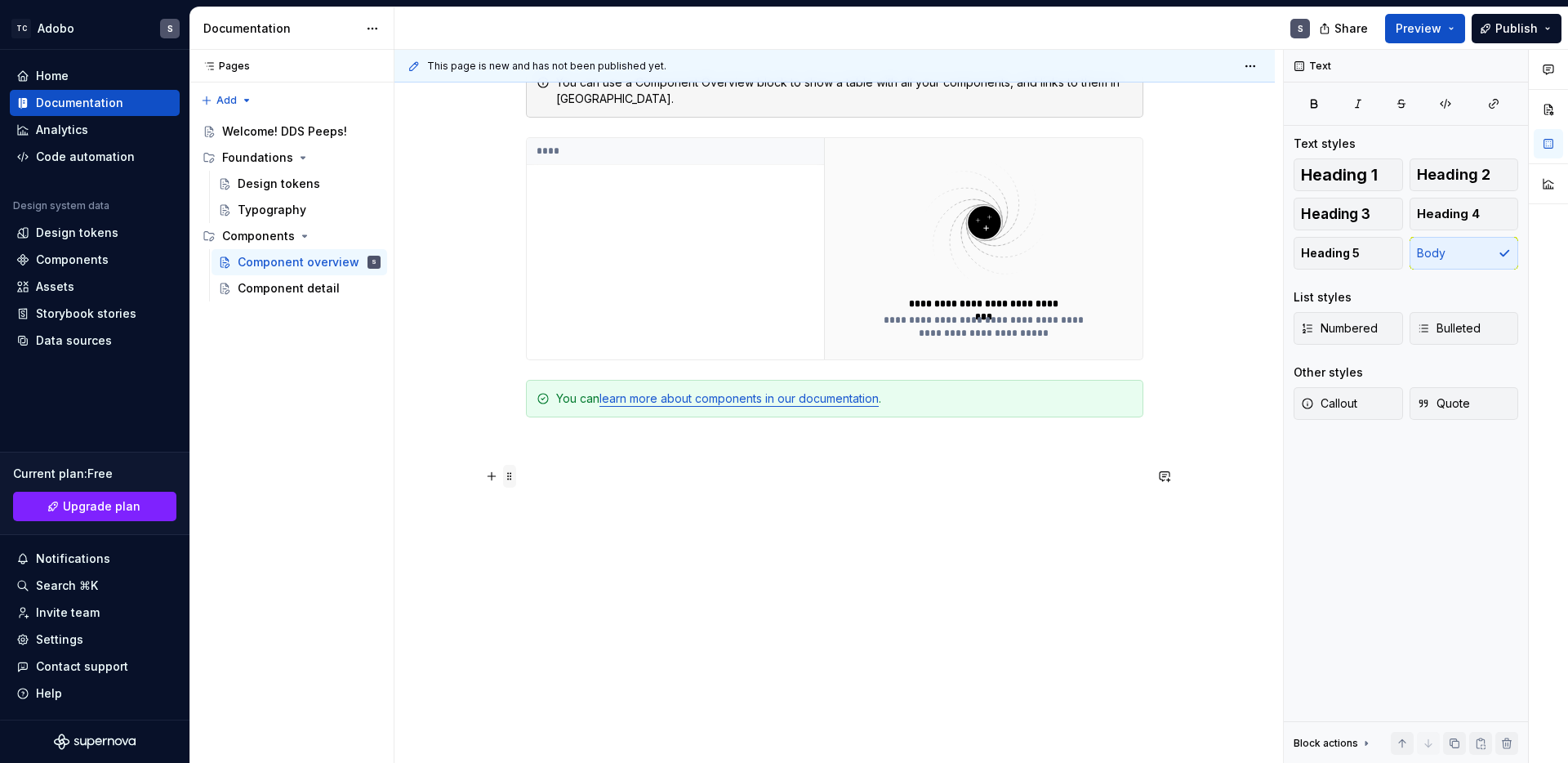
click at [509, 473] on span at bounding box center [509, 475] width 13 height 23
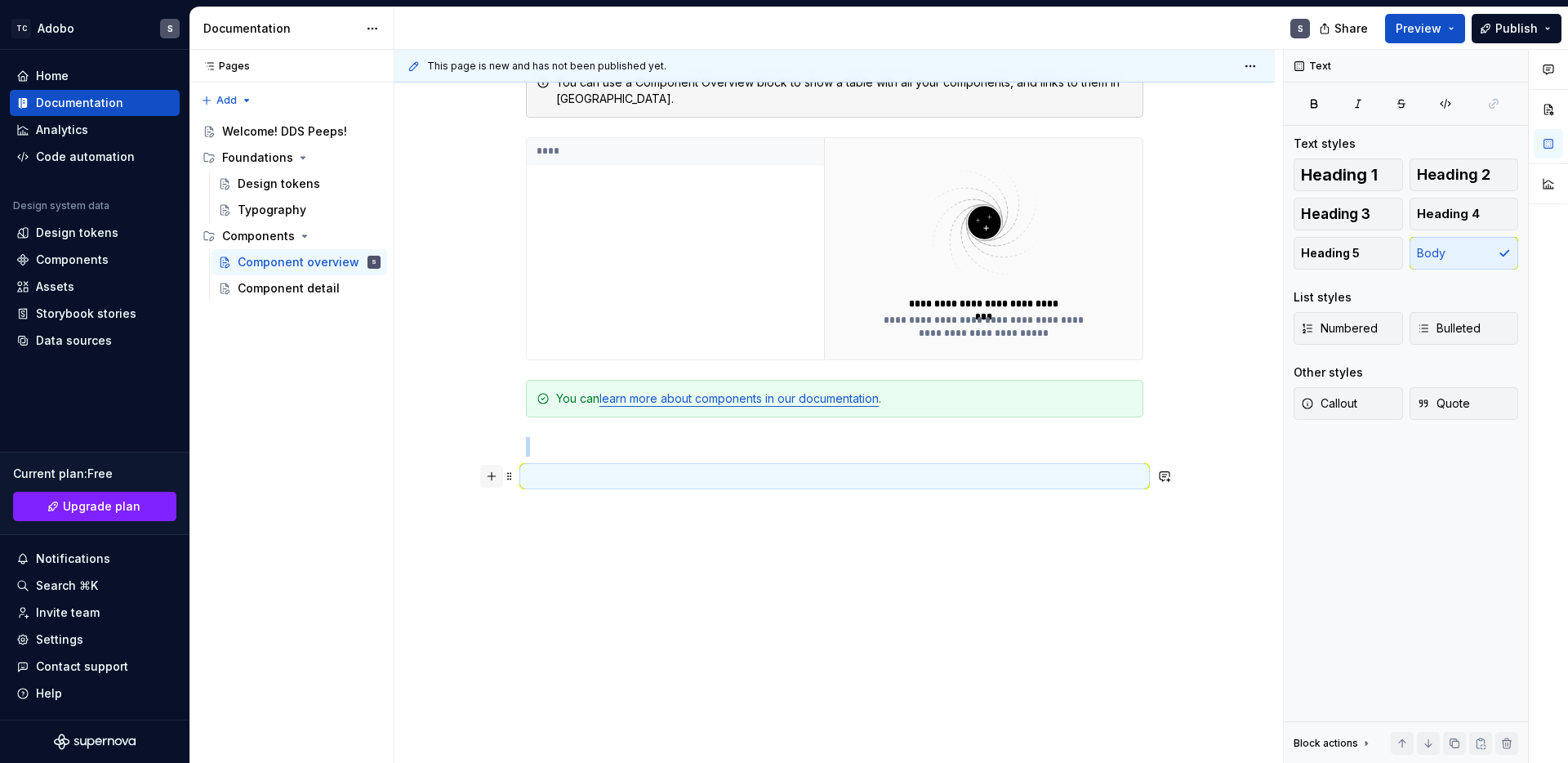
click at [494, 477] on button "button" at bounding box center [491, 475] width 23 height 23
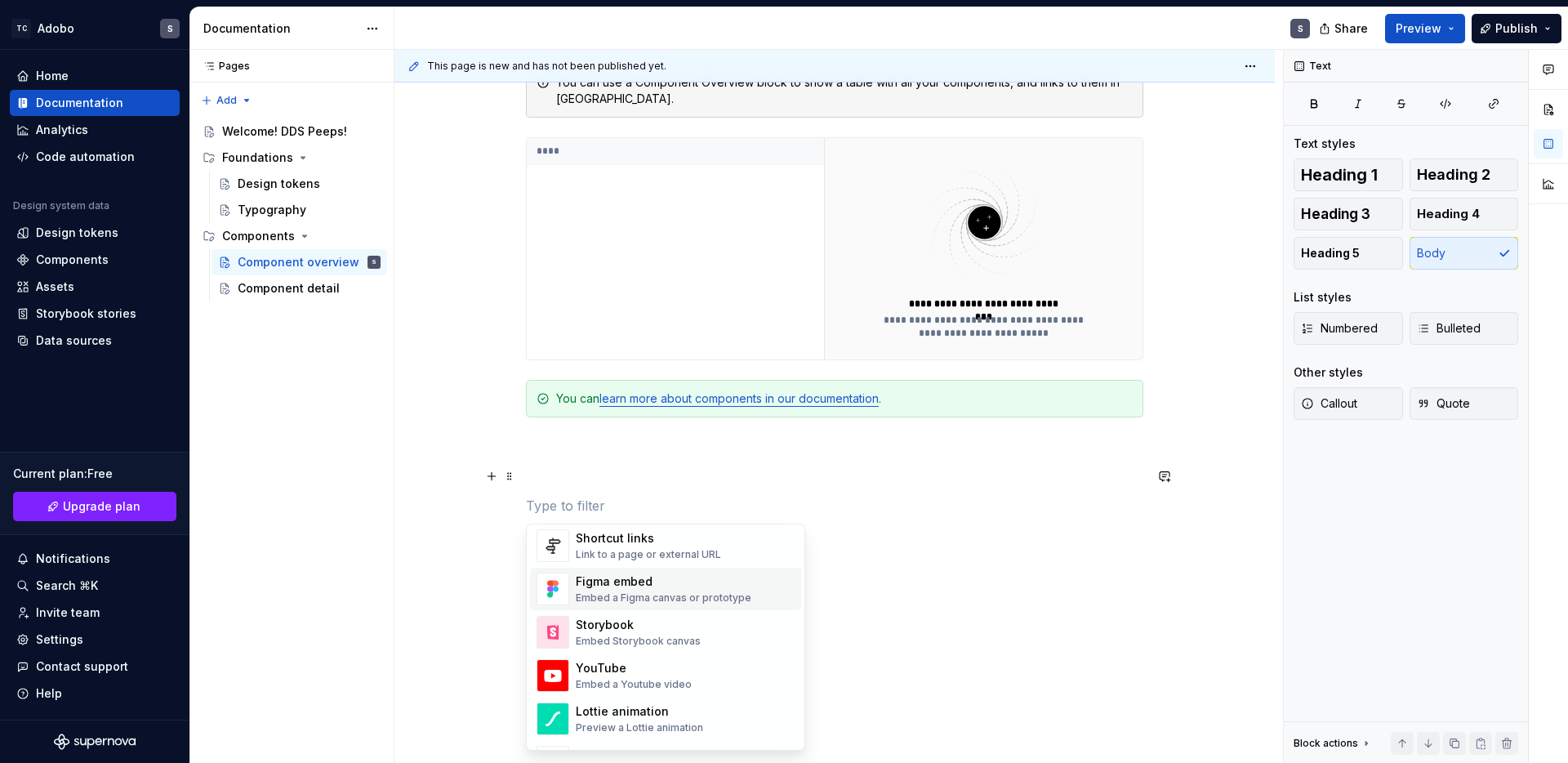
scroll to position [765, 0]
click at [637, 592] on div "Embed a Figma canvas or prototype" at bounding box center [663, 596] width 176 height 13
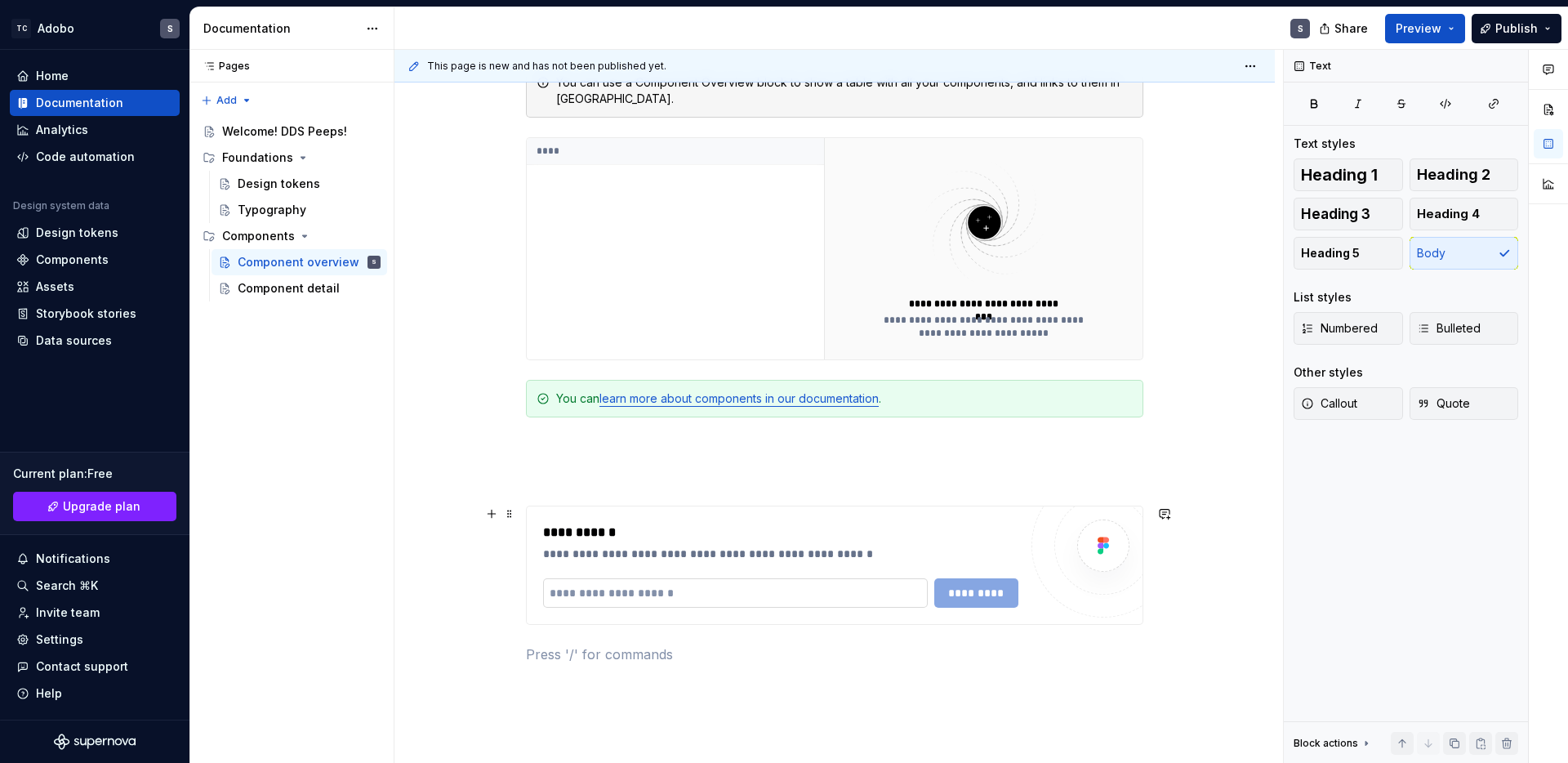
click at [848, 594] on input "text" at bounding box center [735, 593] width 384 height 30
click at [839, 592] on input "text" at bounding box center [735, 593] width 384 height 30
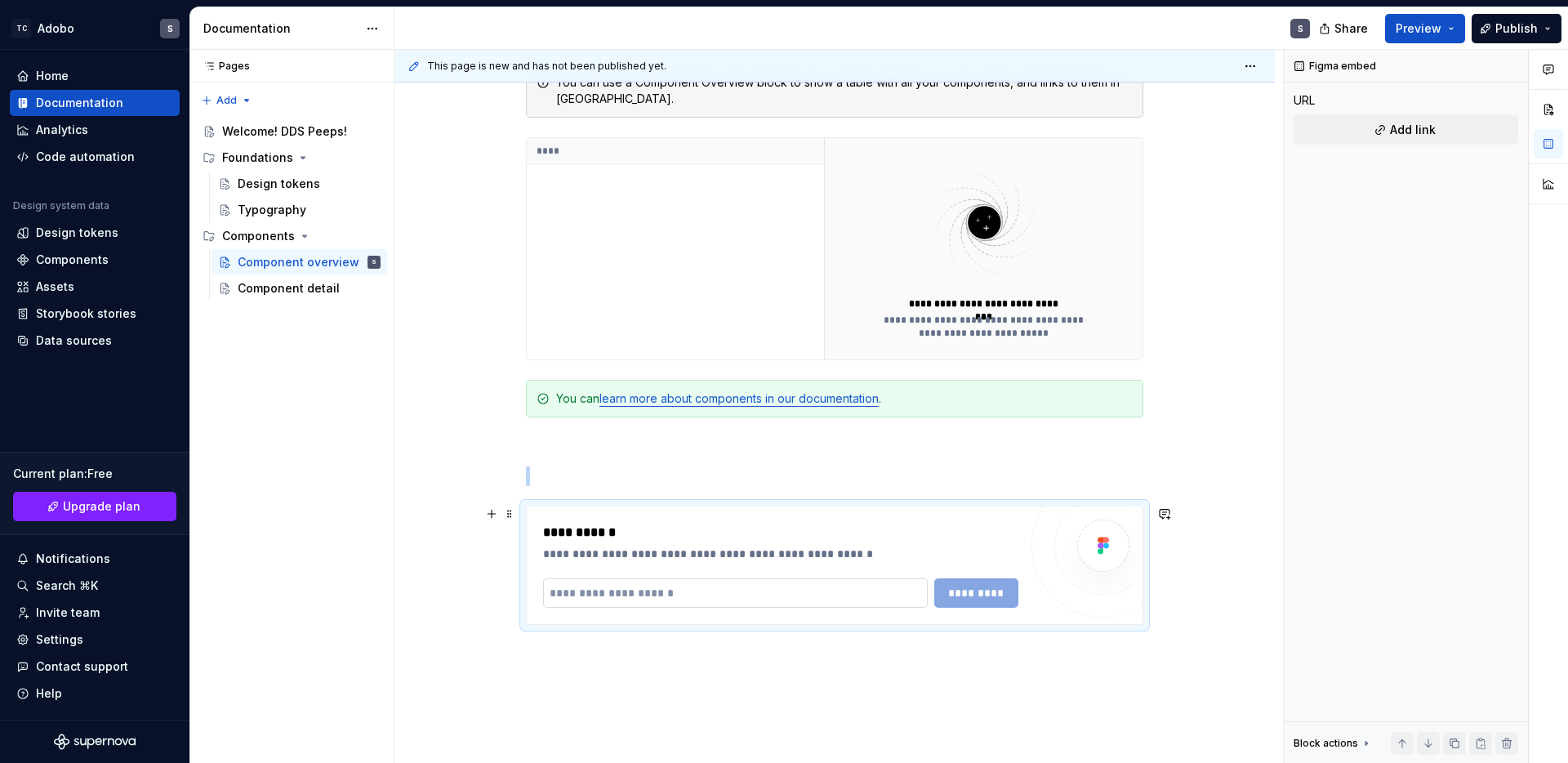
click at [839, 592] on input "text" at bounding box center [735, 593] width 384 height 30
type textarea "*"
paste input "**********"
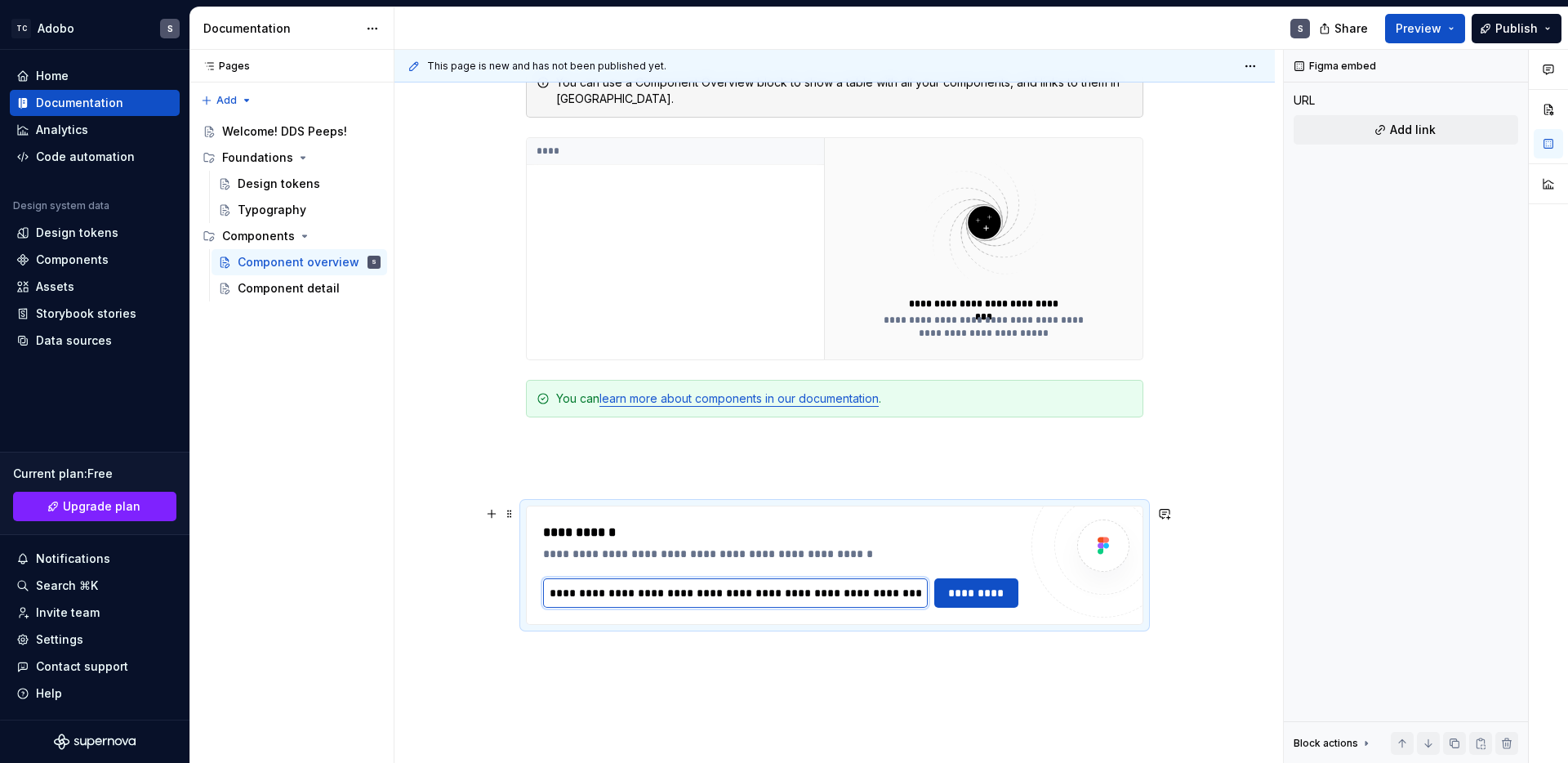
scroll to position [0, 294]
type input "**********"
click at [1005, 599] on span "*********" at bounding box center [977, 593] width 64 height 16
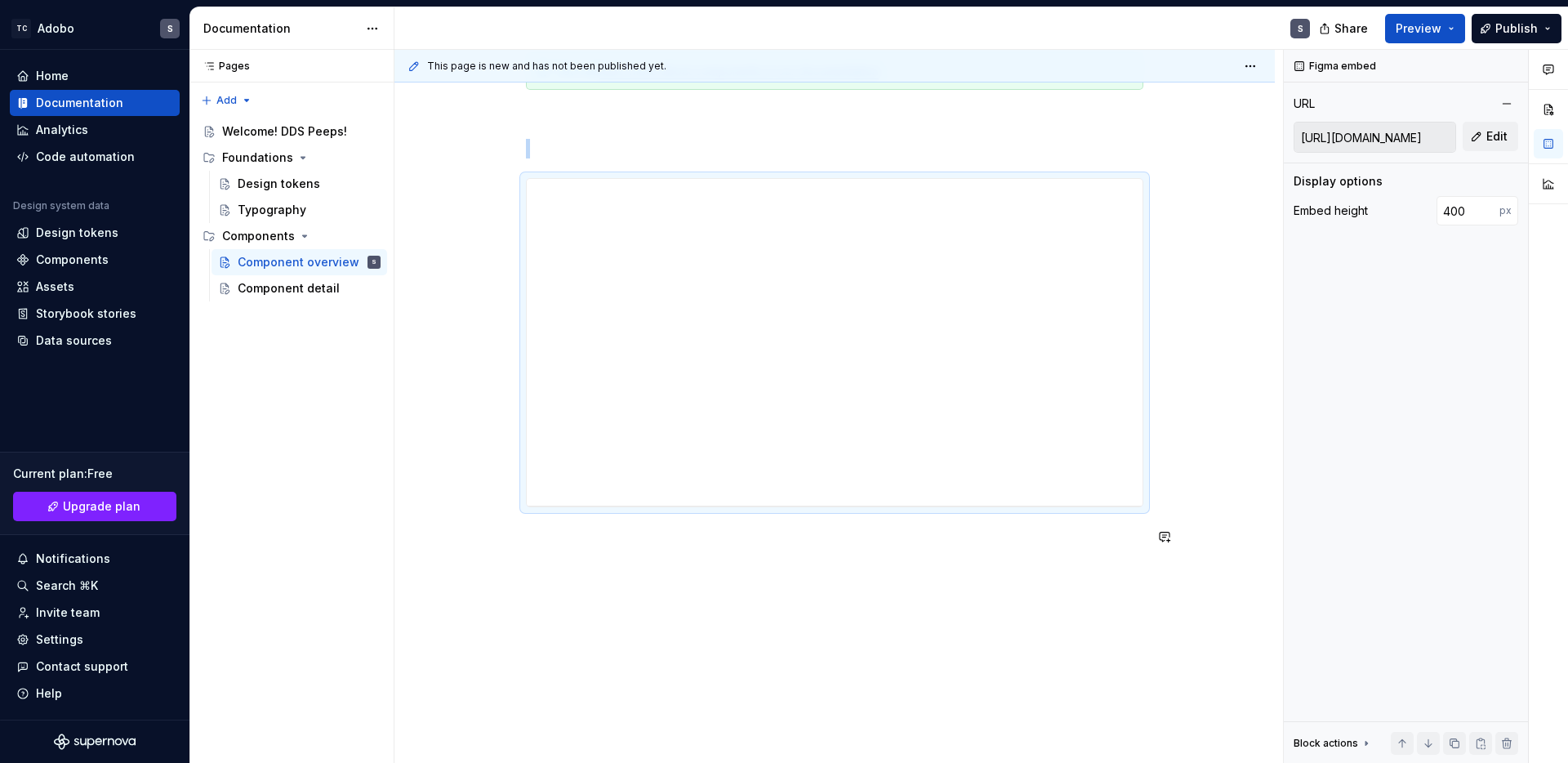
scroll to position [756, 0]
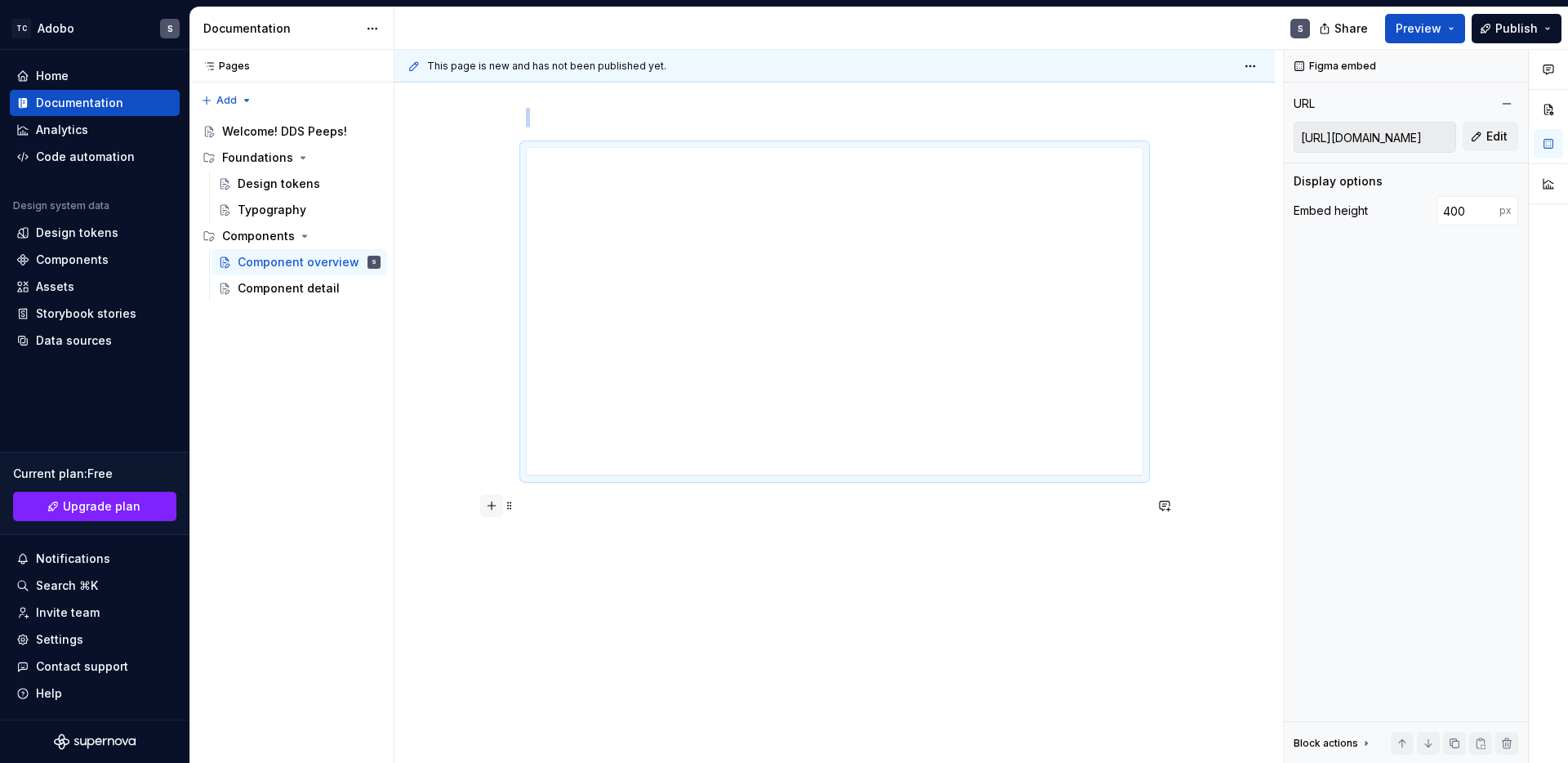
click at [491, 505] on button "button" at bounding box center [491, 505] width 23 height 23
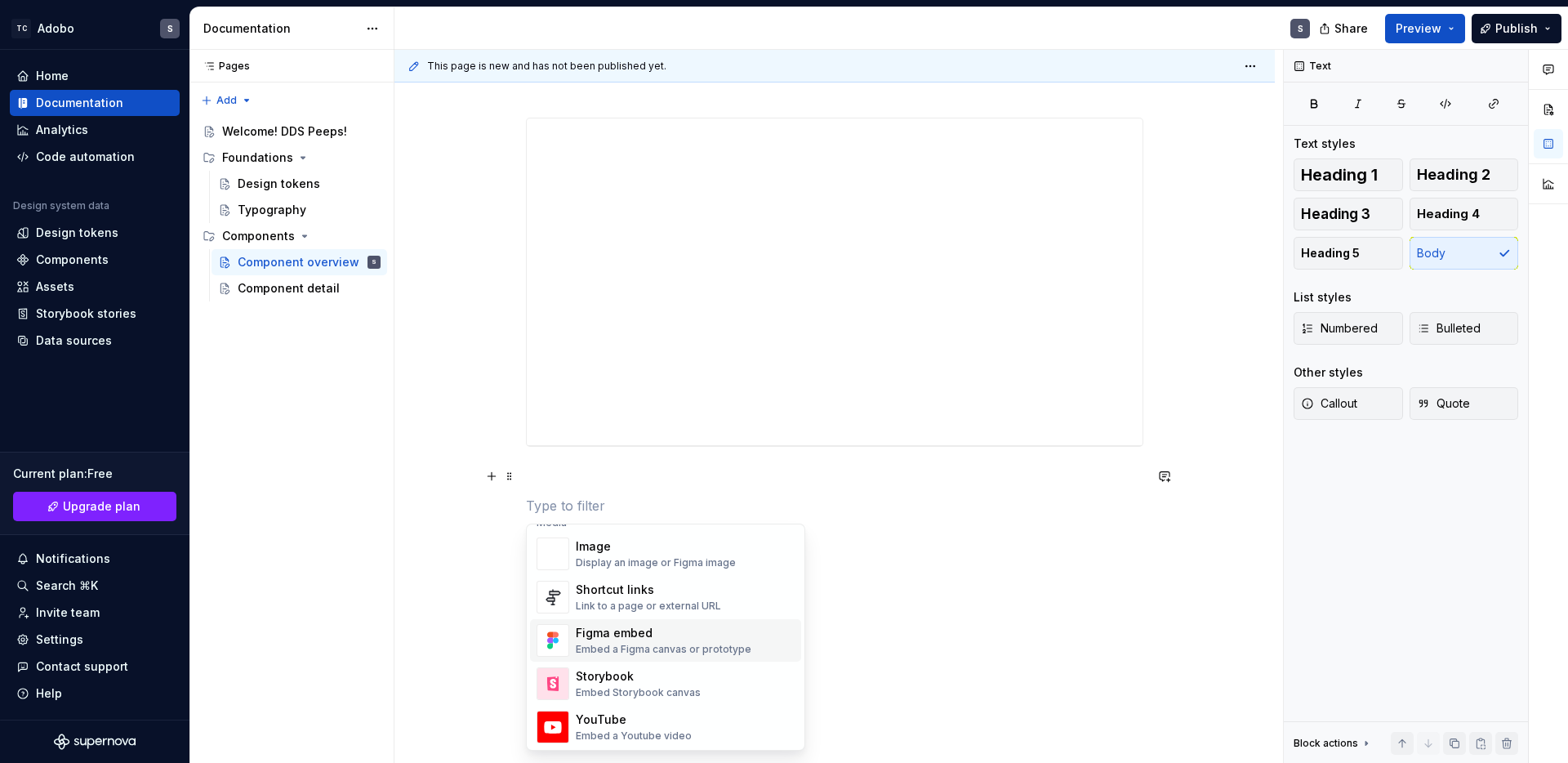
scroll to position [715, 0]
click at [628, 684] on div "Embed Storybook canvas" at bounding box center [637, 689] width 125 height 13
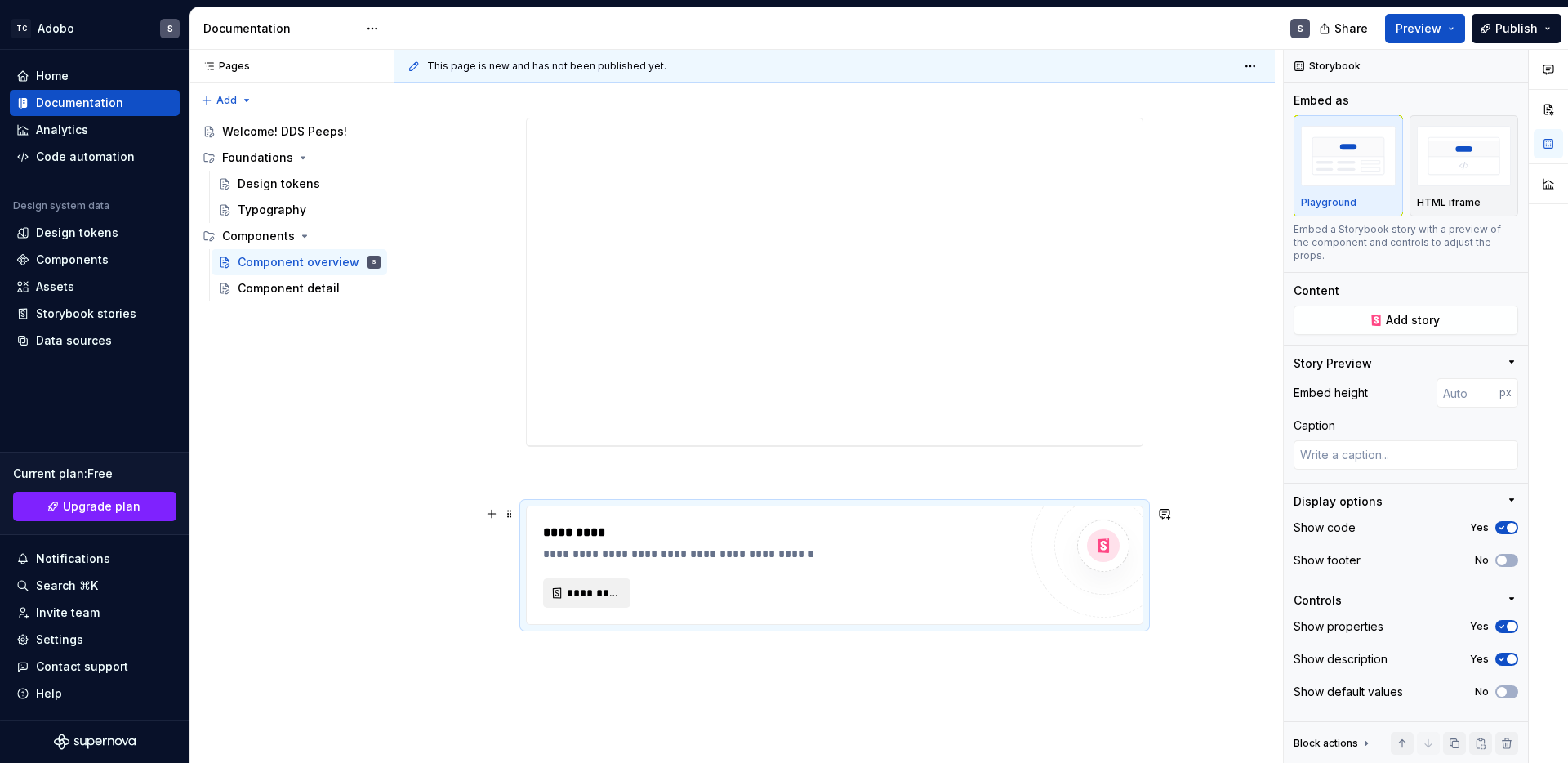
click at [603, 592] on span "*********" at bounding box center [592, 593] width 53 height 16
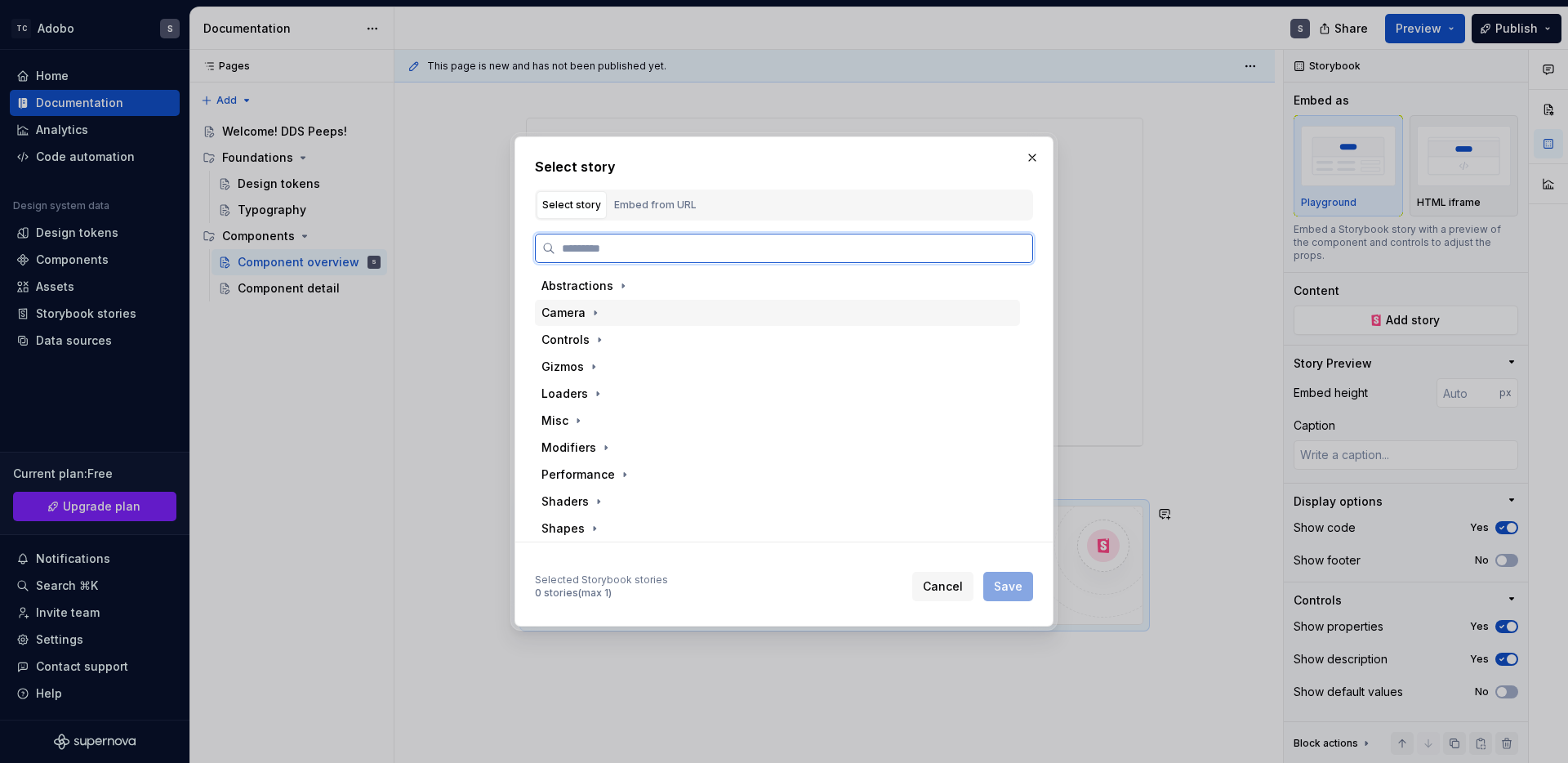
click at [583, 314] on div "Camera" at bounding box center [563, 313] width 44 height 16
click at [596, 329] on div "CubeCamera" at bounding box center [784, 339] width 470 height 26
click at [625, 389] on div "Default" at bounding box center [612, 393] width 42 height 16
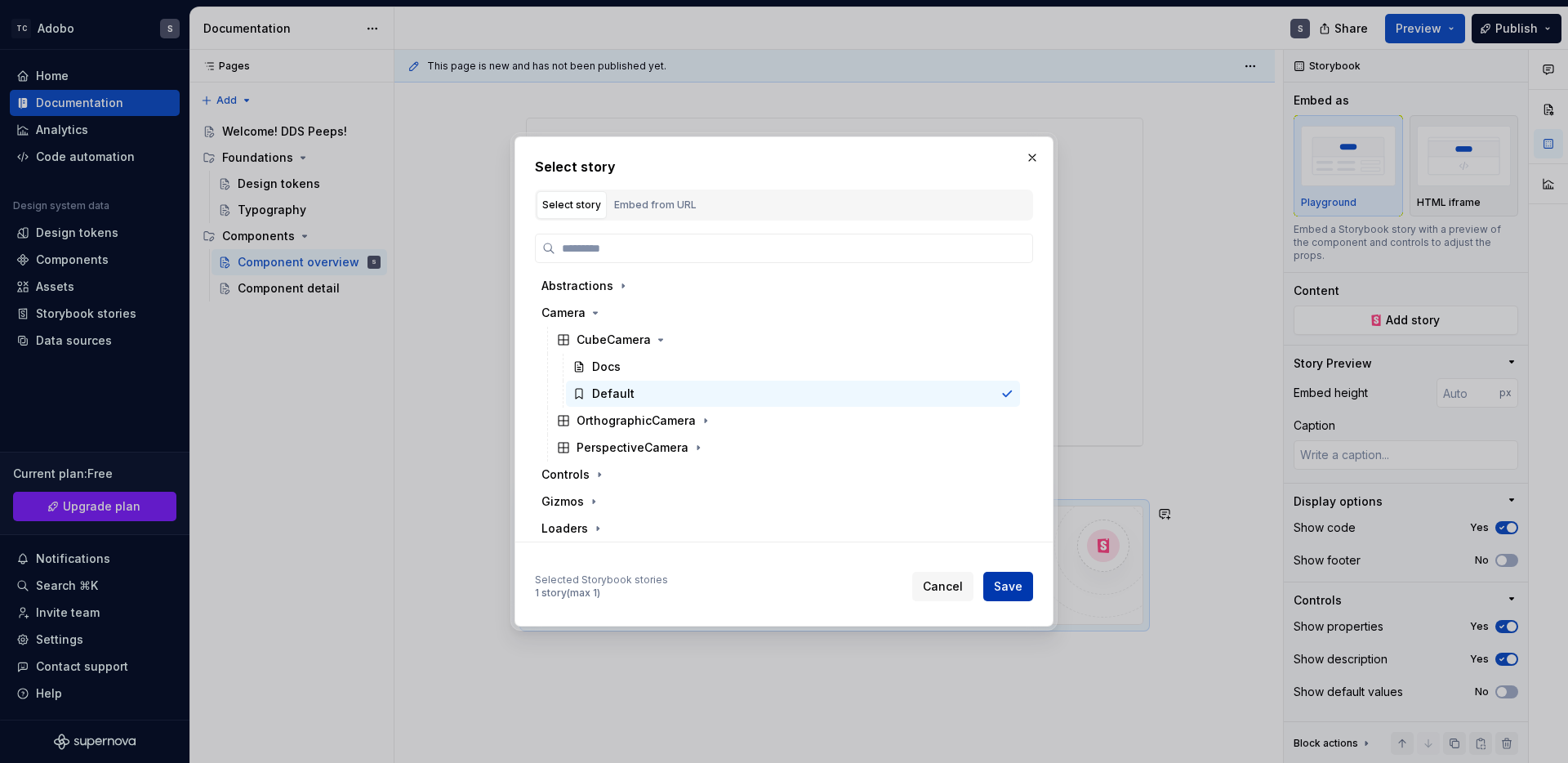
click at [1020, 593] on span "Save" at bounding box center [1008, 586] width 29 height 16
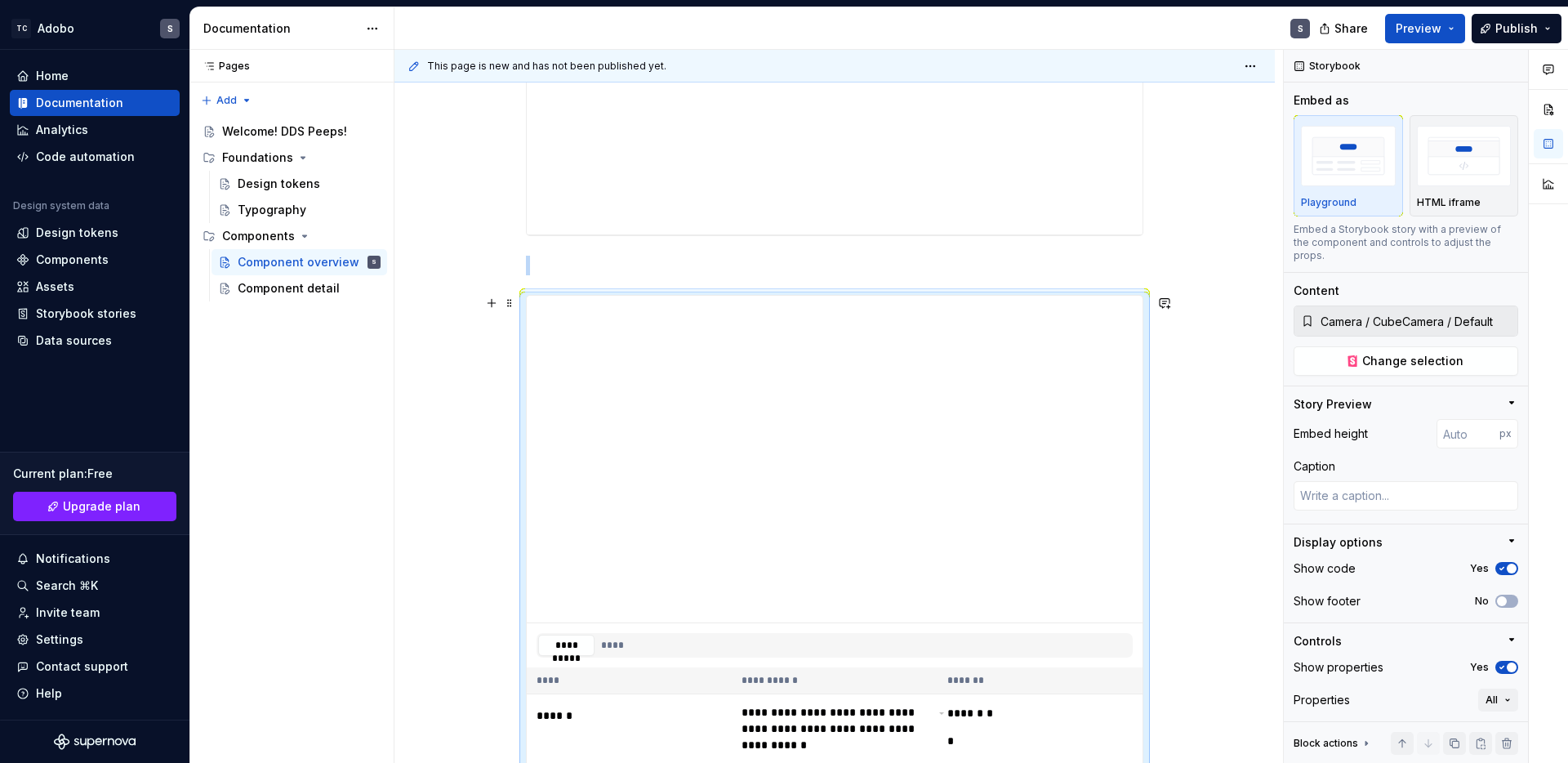
scroll to position [894, 0]
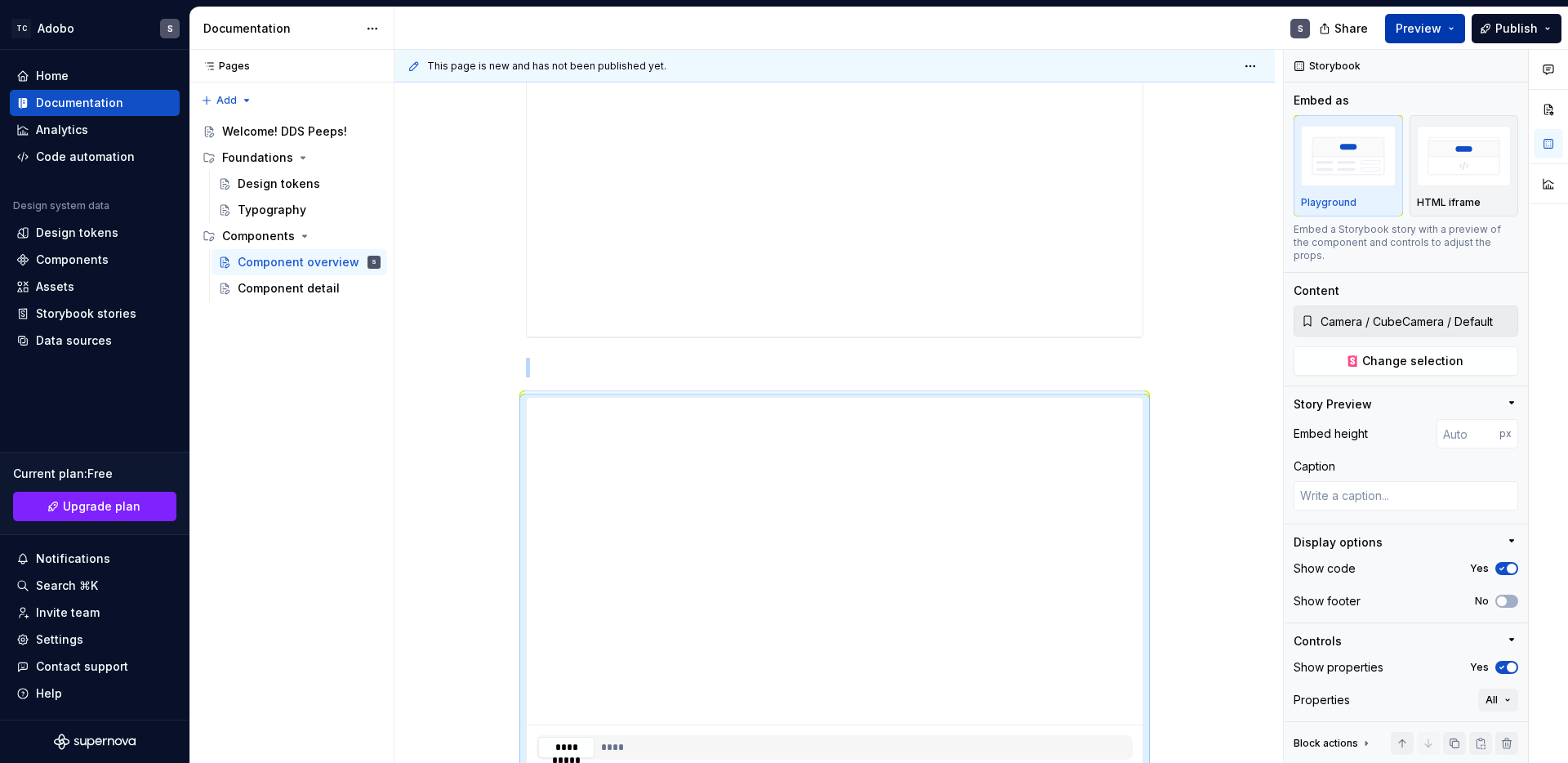
click at [1421, 24] on span "Preview" at bounding box center [1417, 29] width 46 height 16
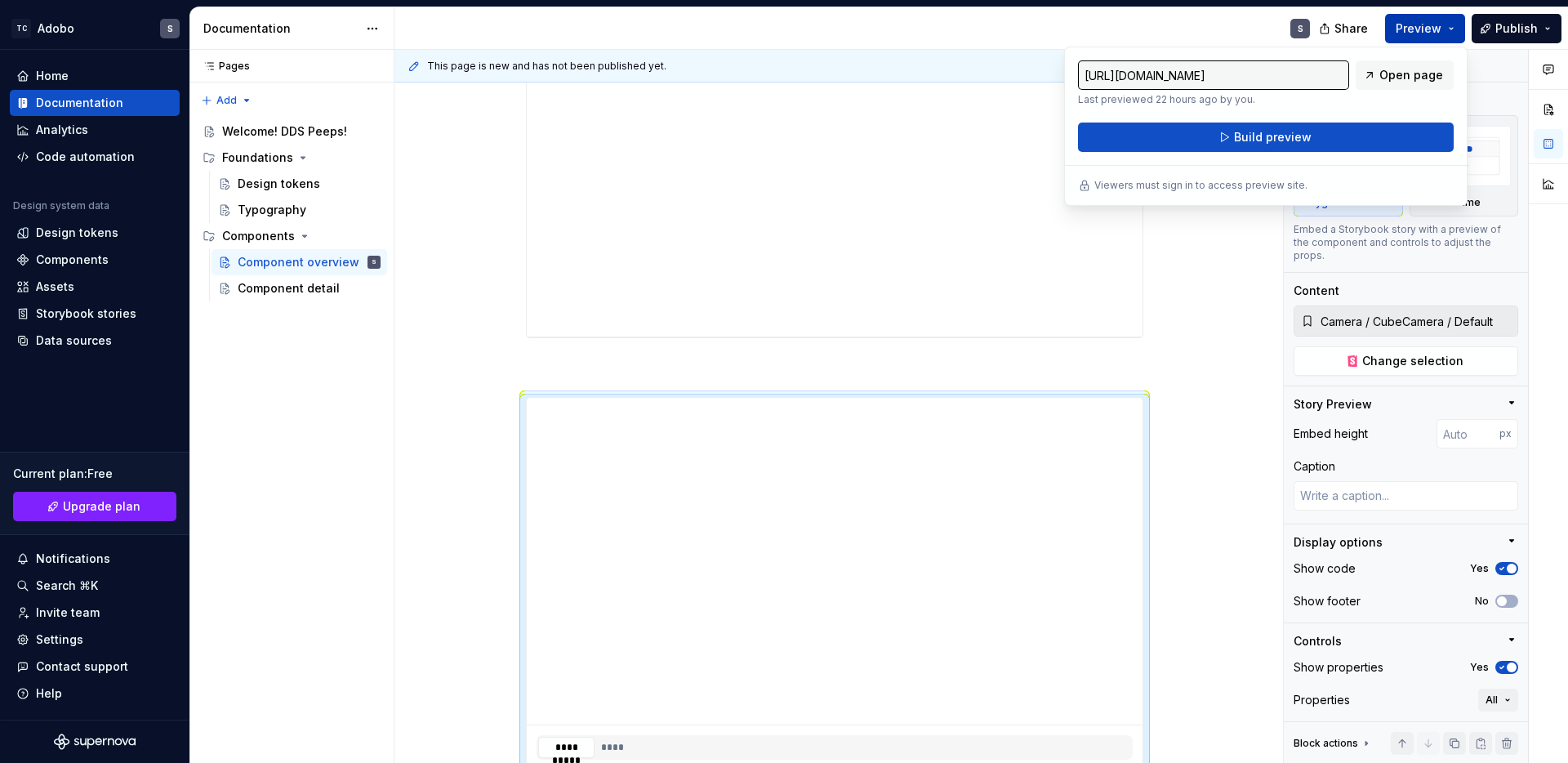
click at [1421, 24] on span "Preview" at bounding box center [1417, 29] width 46 height 16
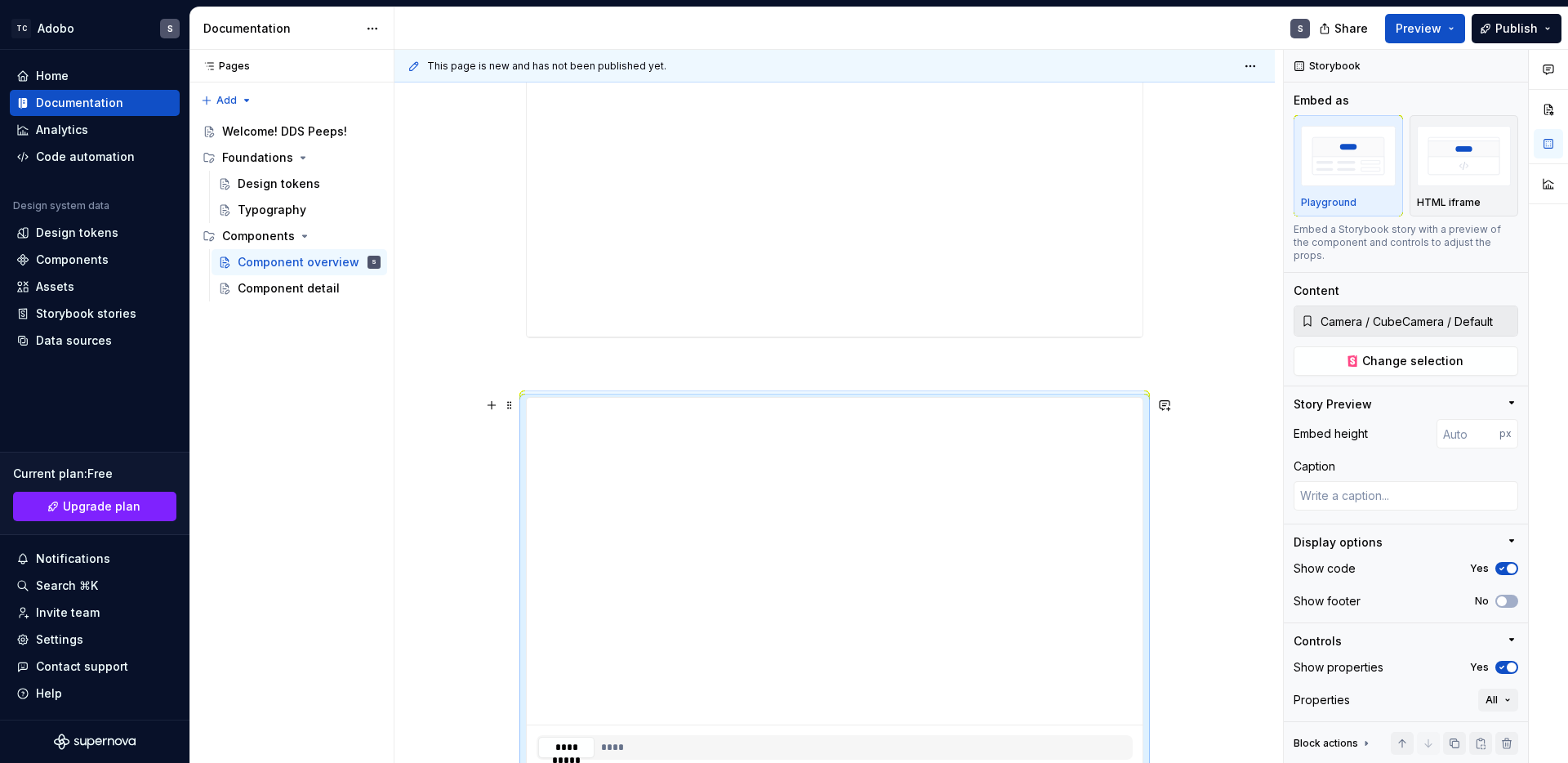
click at [1212, 397] on div "**********" at bounding box center [834, 443] width 880 height 2114
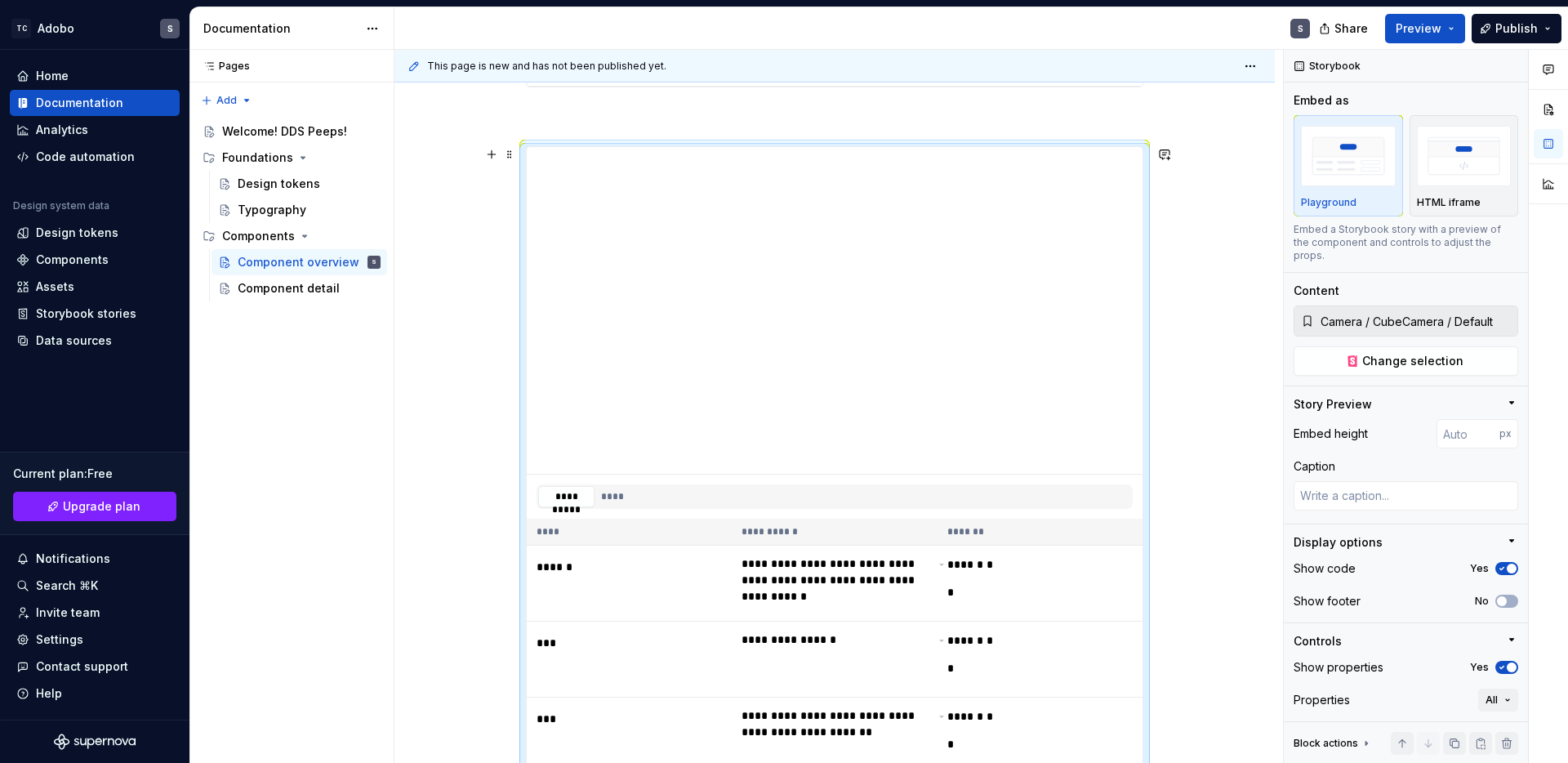
scroll to position [1152, 0]
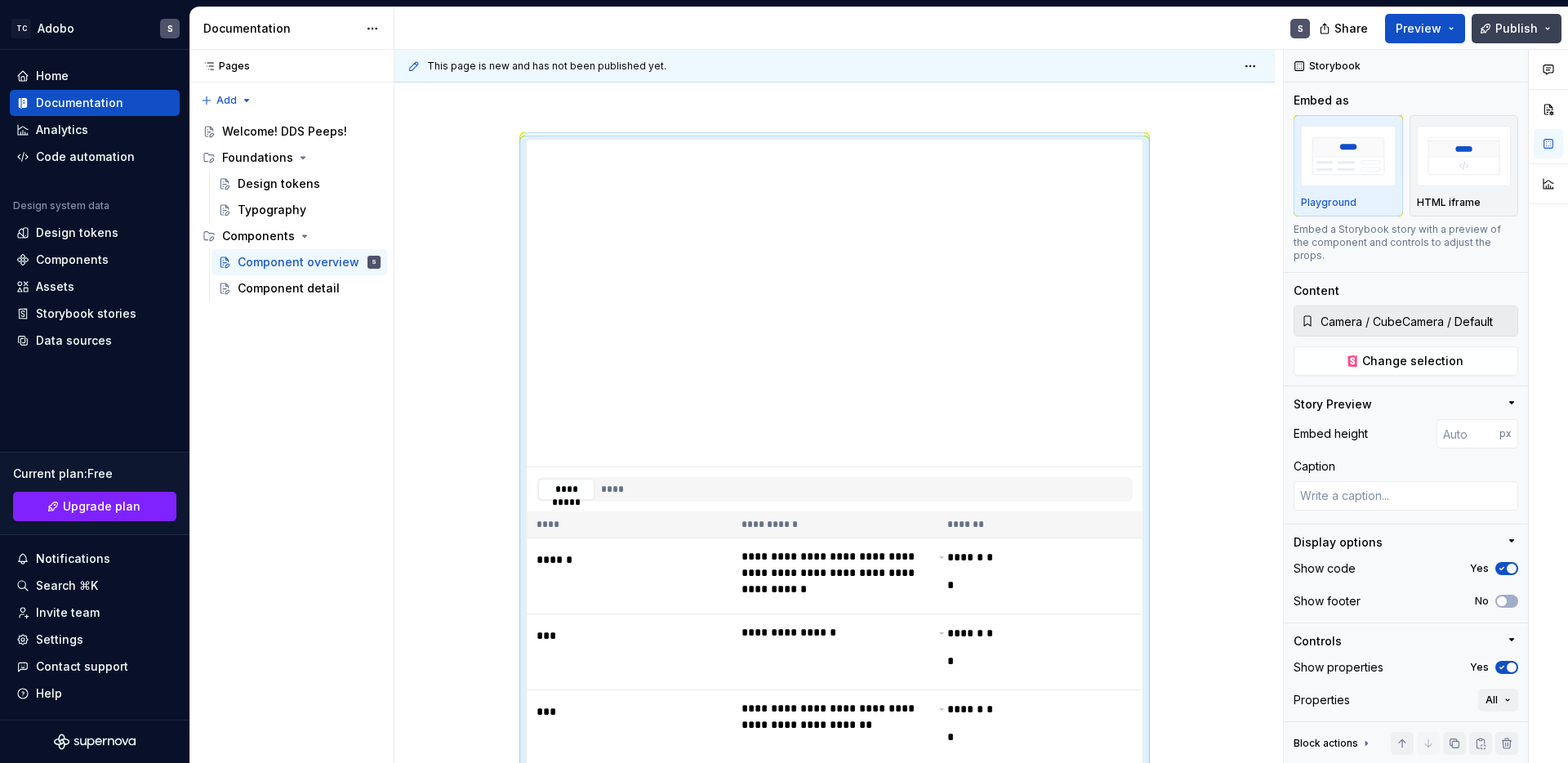
click at [1534, 32] on span "Publish" at bounding box center [1516, 29] width 42 height 16
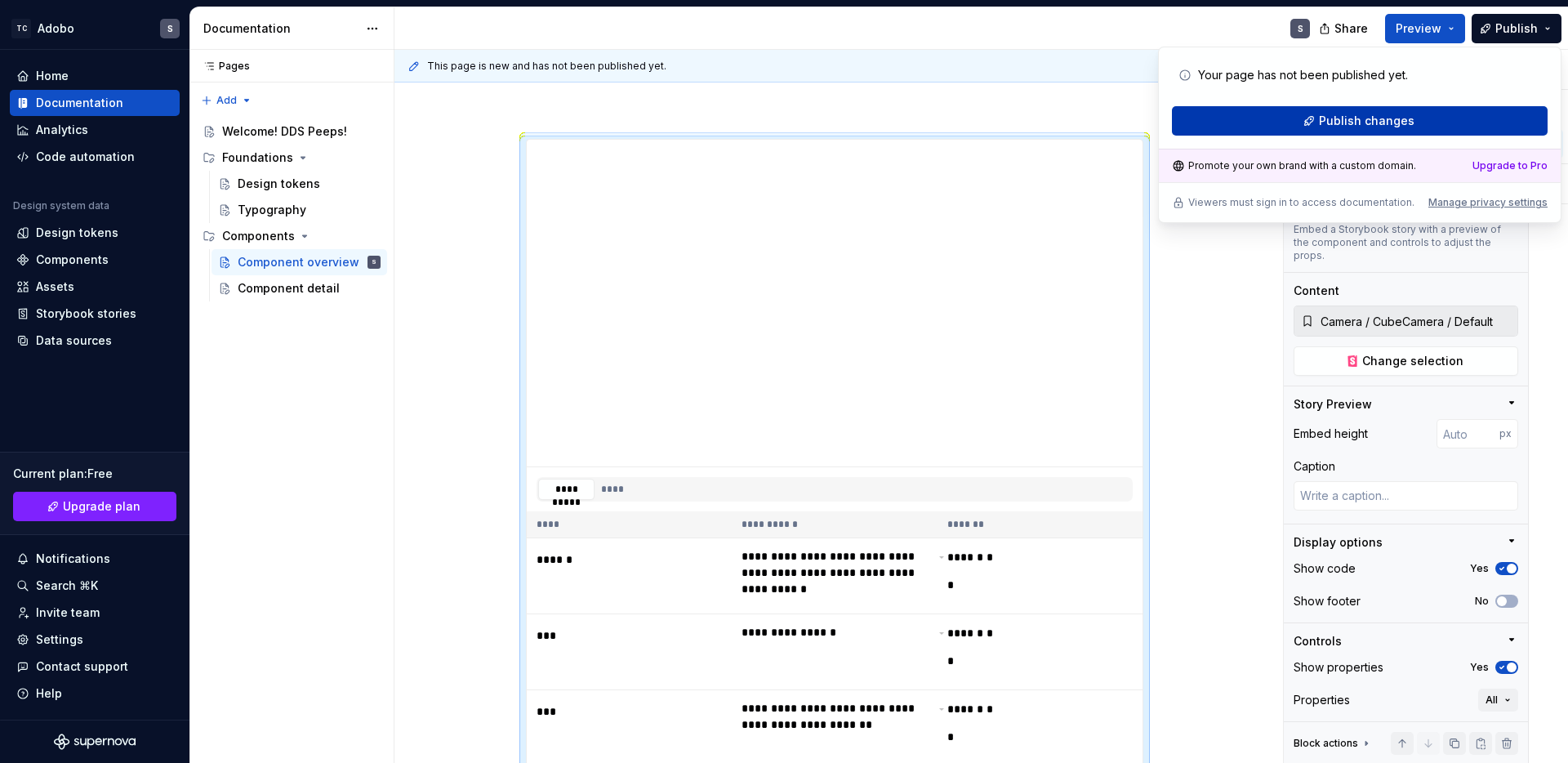
click at [1407, 116] on span "Publish changes" at bounding box center [1366, 121] width 96 height 16
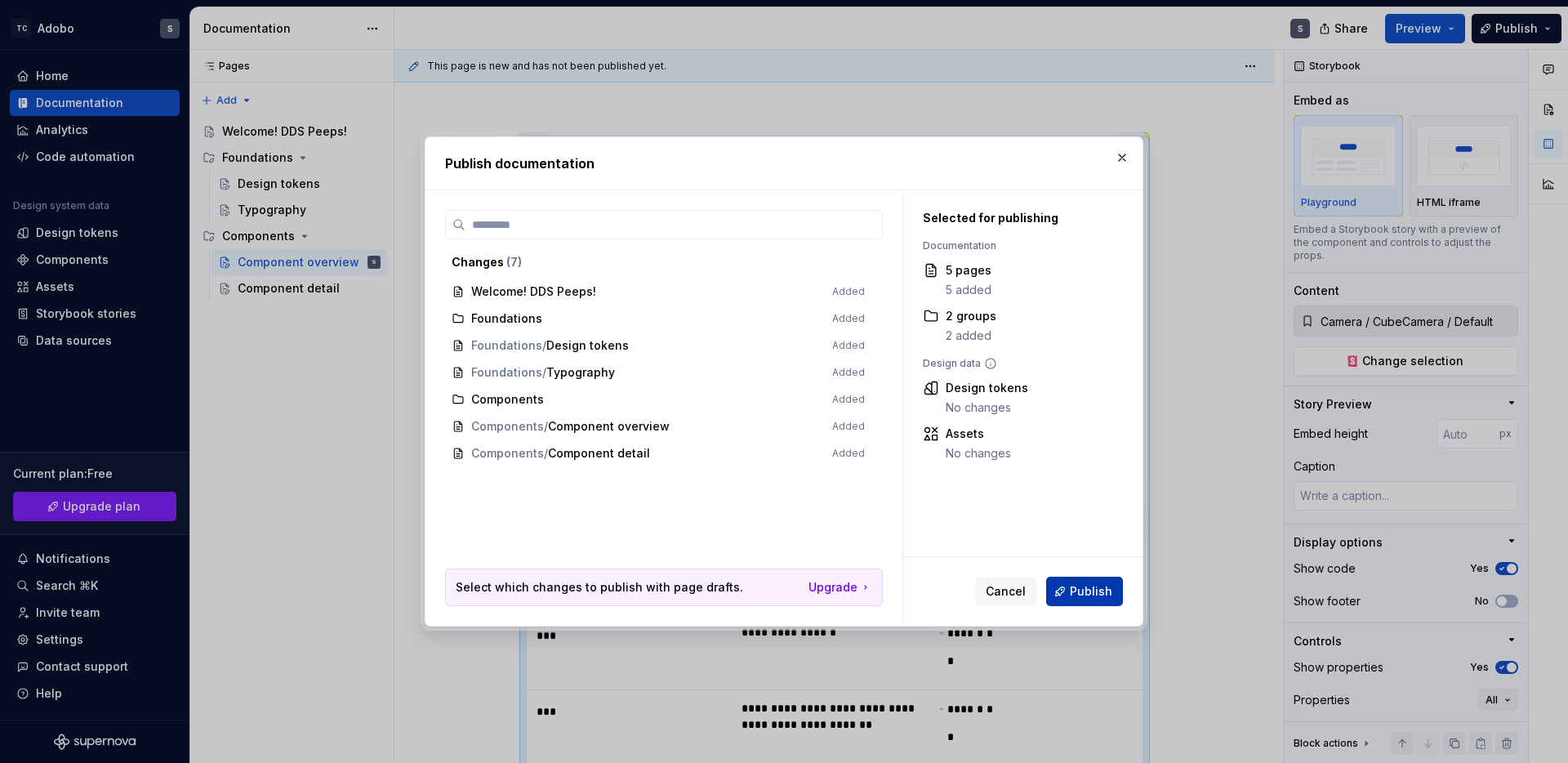
click at [1074, 587] on span "Publish" at bounding box center [1090, 592] width 42 height 16
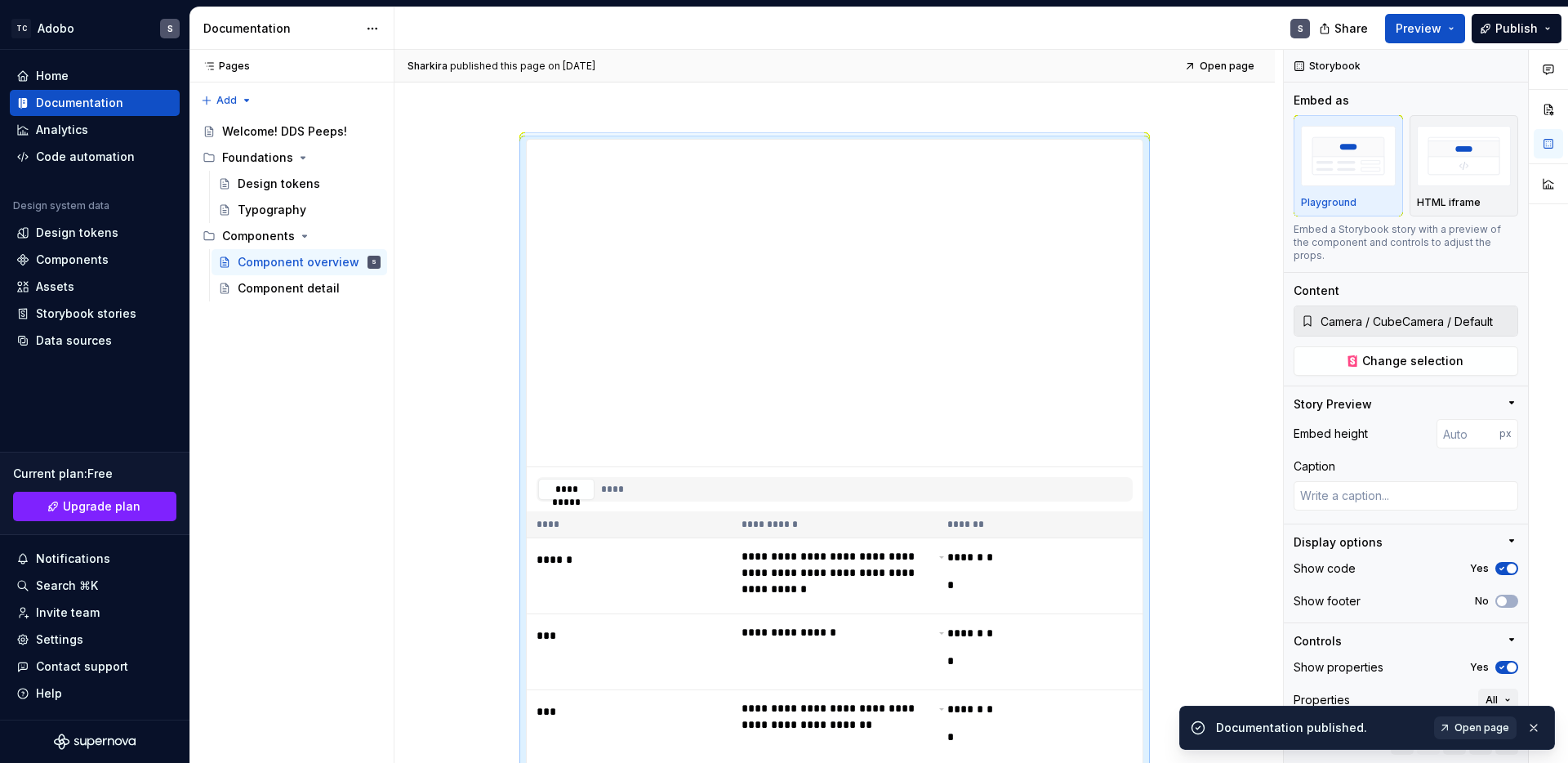
click at [1463, 729] on span "Open page" at bounding box center [1481, 728] width 55 height 13
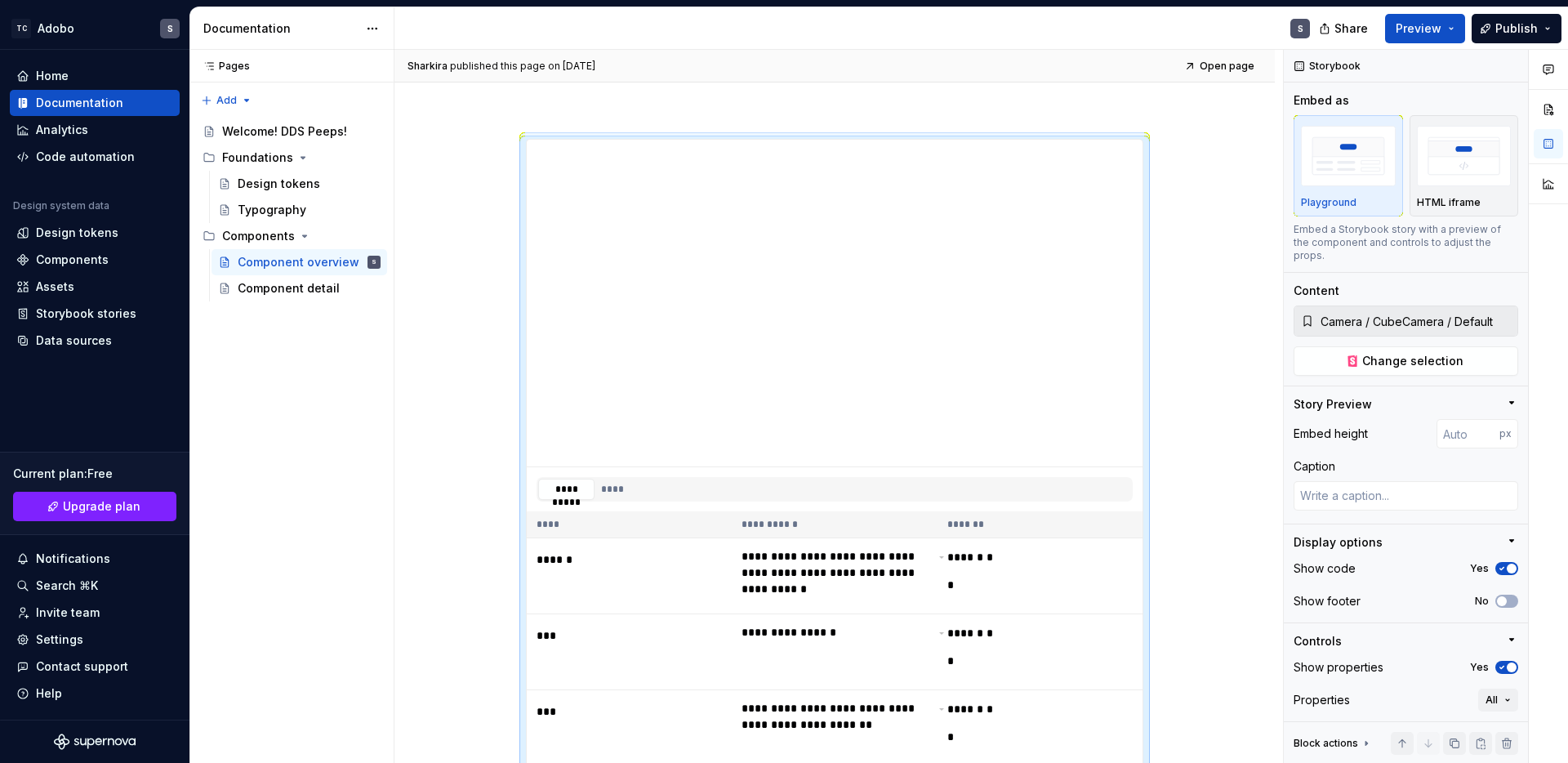
type textarea "*"
click at [869, 39] on div "S" at bounding box center [858, 28] width 929 height 42
click at [1006, 40] on div "S" at bounding box center [858, 28] width 929 height 42
